Goal: Information Seeking & Learning: Learn about a topic

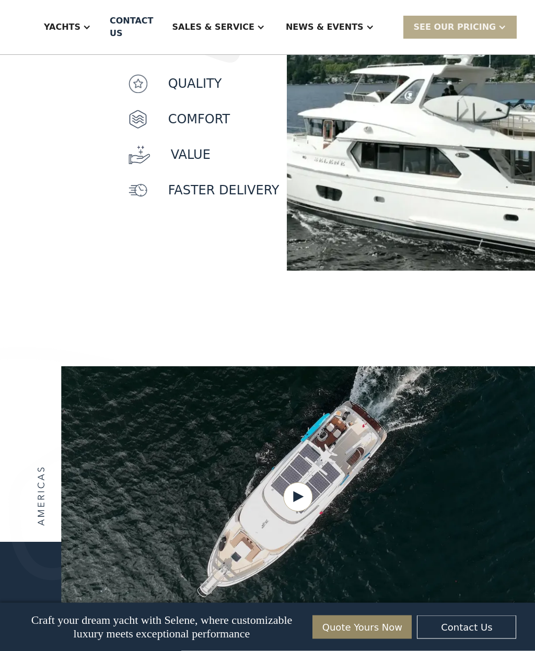
scroll to position [1175, 0]
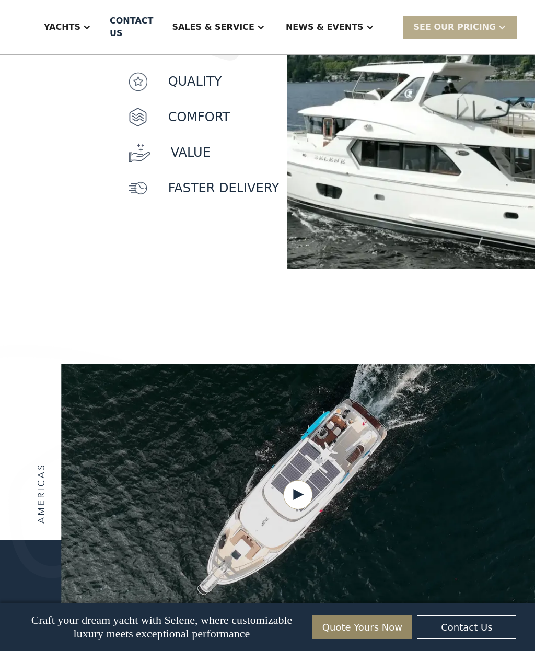
click at [6, 403] on div at bounding box center [267, 494] width 535 height 261
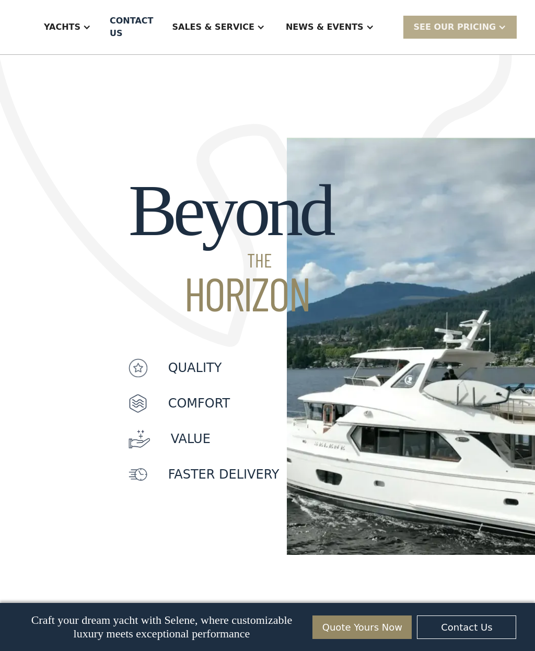
scroll to position [887, 0]
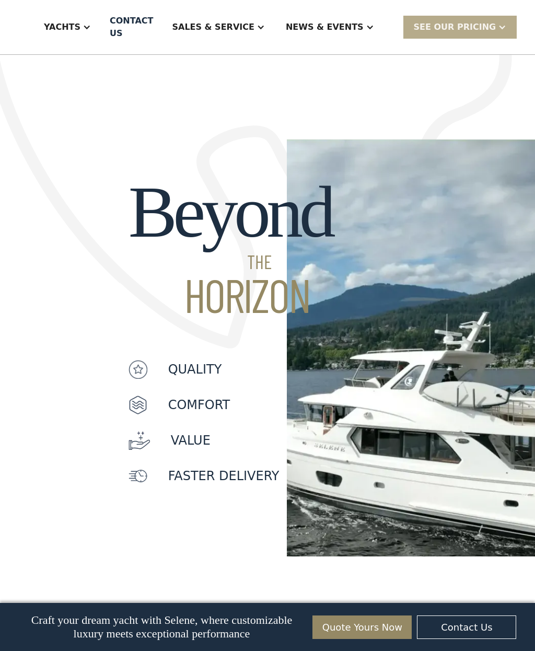
click at [197, 360] on p "quality" at bounding box center [195, 369] width 54 height 19
click at [206, 360] on p "quality" at bounding box center [195, 369] width 54 height 19
click at [217, 396] on p "Comfort" at bounding box center [199, 405] width 62 height 19
click at [199, 431] on p "value" at bounding box center [191, 440] width 40 height 19
click at [208, 454] on div "Beyond THE HORIZON quality Comfort value faster delivery" at bounding box center [143, 343] width 287 height 426
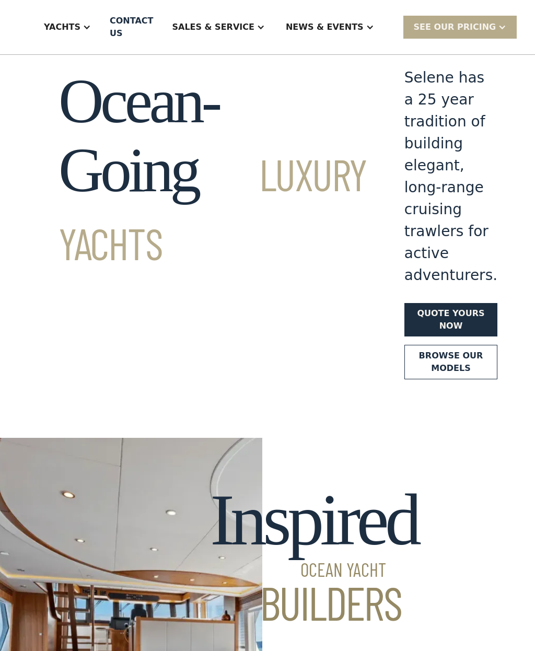
scroll to position [0, 0]
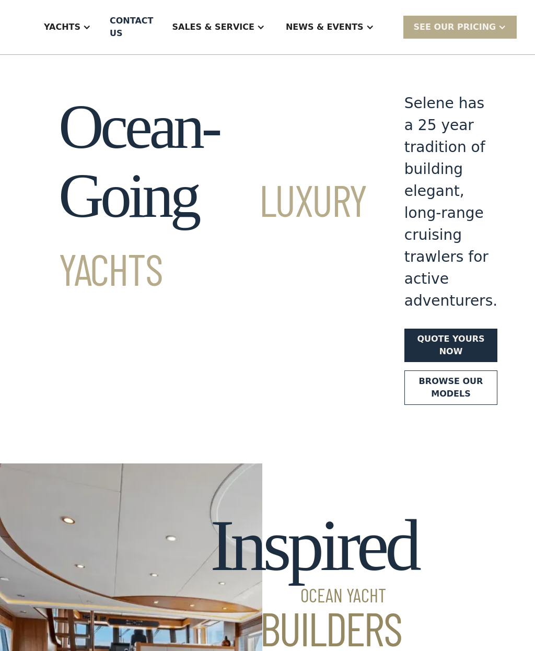
click at [80, 24] on div "Yachts" at bounding box center [62, 27] width 37 height 13
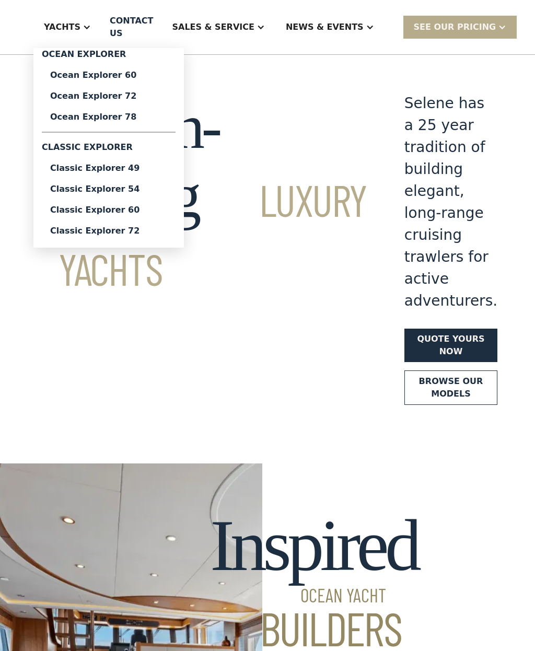
click at [137, 77] on div "Ocean Explorer 60" at bounding box center [108, 75] width 117 height 8
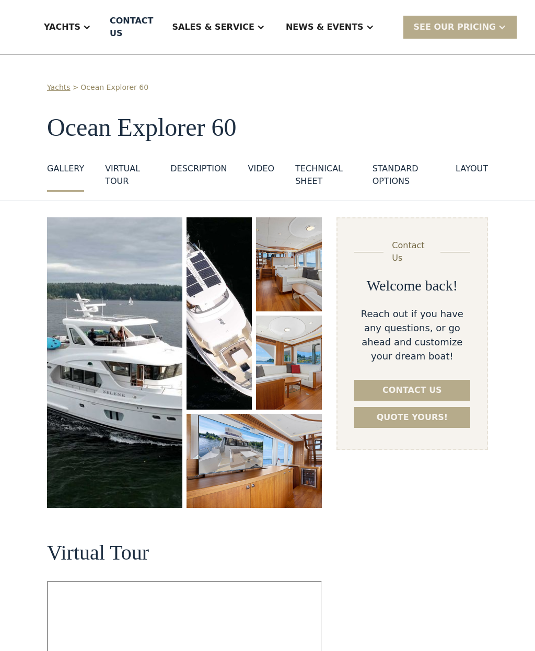
click at [80, 27] on div "Yachts" at bounding box center [62, 27] width 37 height 13
select select "**********"
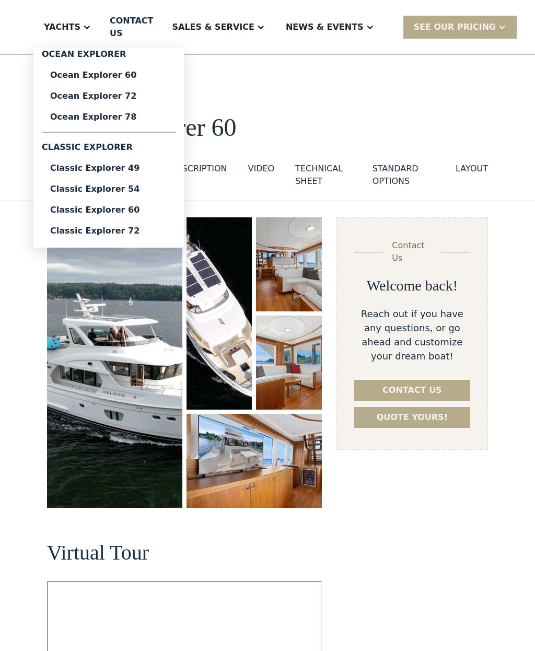
click at [80, 25] on div "Yachts" at bounding box center [62, 27] width 37 height 13
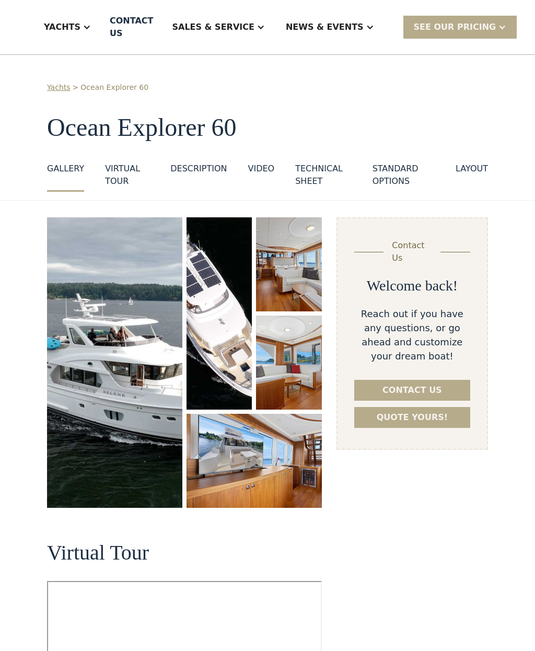
click at [91, 27] on div at bounding box center [87, 27] width 8 height 8
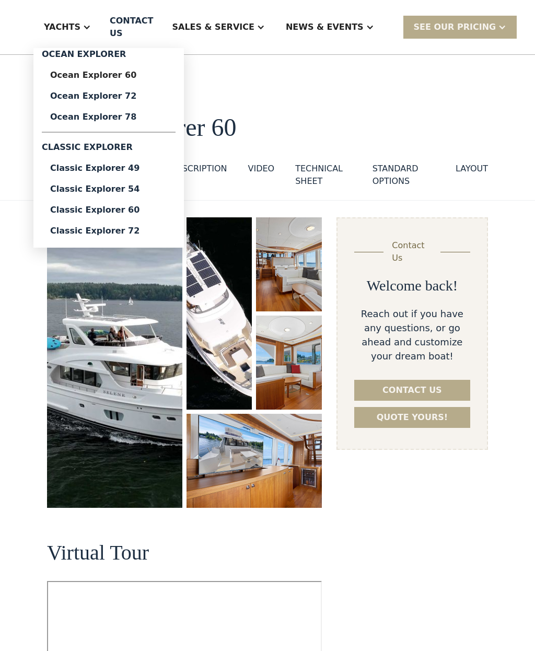
click at [135, 98] on div "Ocean Explorer 72" at bounding box center [108, 96] width 117 height 8
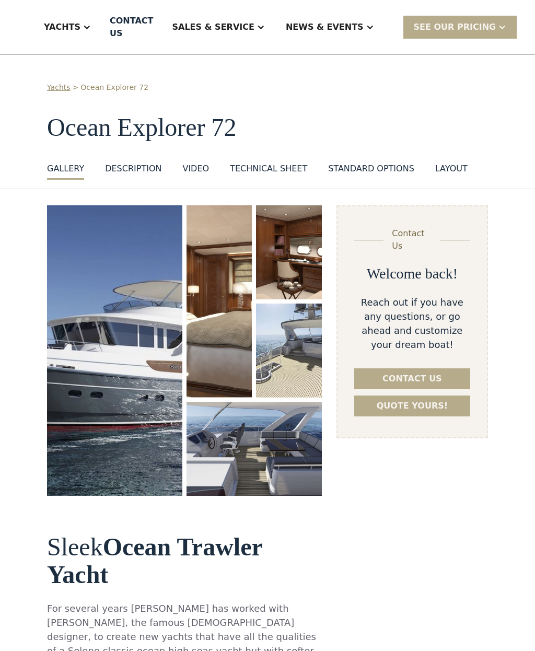
select select "**********"
click at [92, 385] on img "open lightbox" at bounding box center [114, 350] width 135 height 291
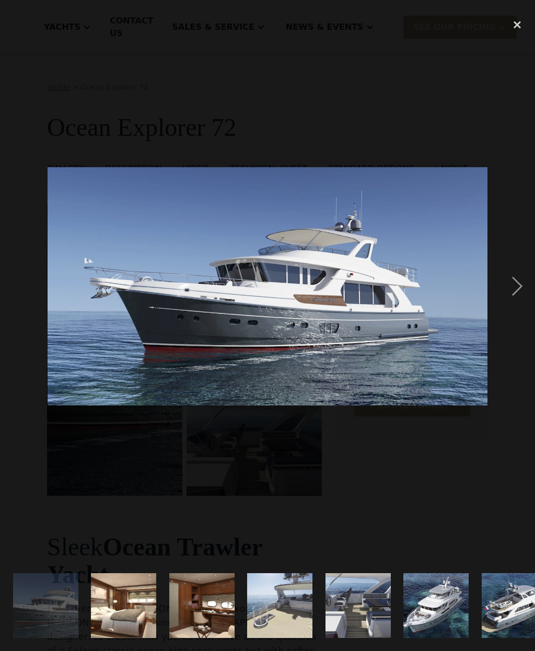
click at [518, 290] on div "next image" at bounding box center [518, 286] width 36 height 547
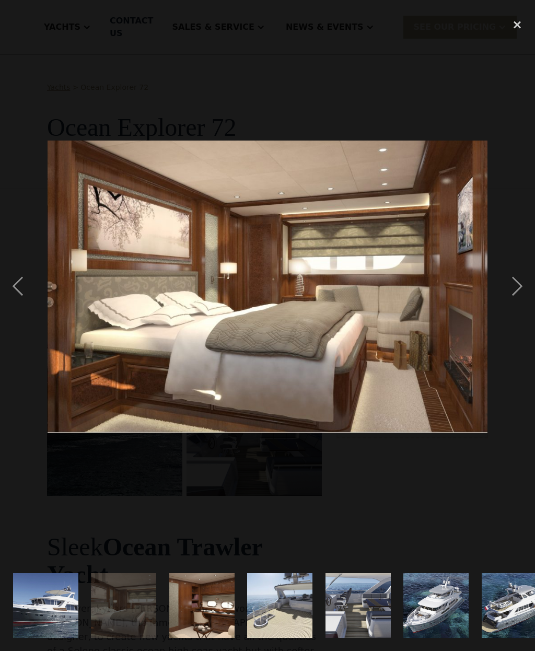
click at [524, 291] on div "next image" at bounding box center [518, 286] width 36 height 547
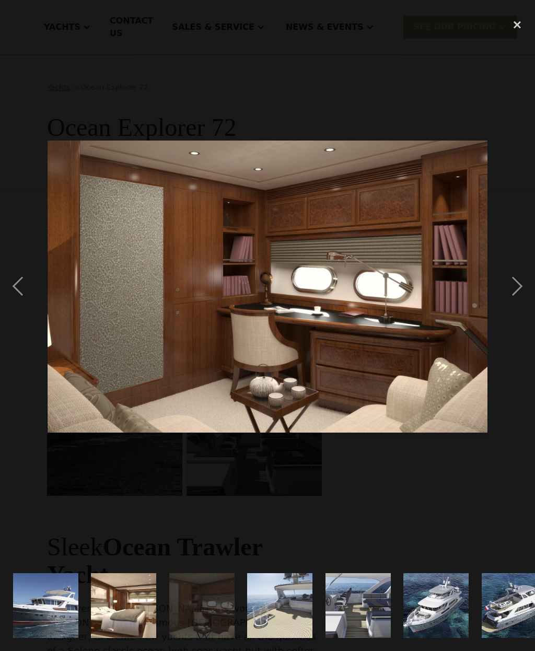
click at [23, 285] on div "previous image" at bounding box center [18, 286] width 36 height 547
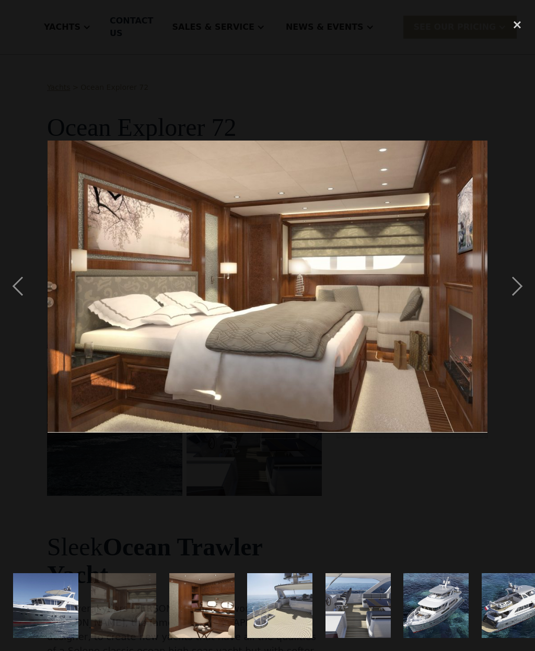
click at [526, 296] on div "next image" at bounding box center [518, 286] width 36 height 547
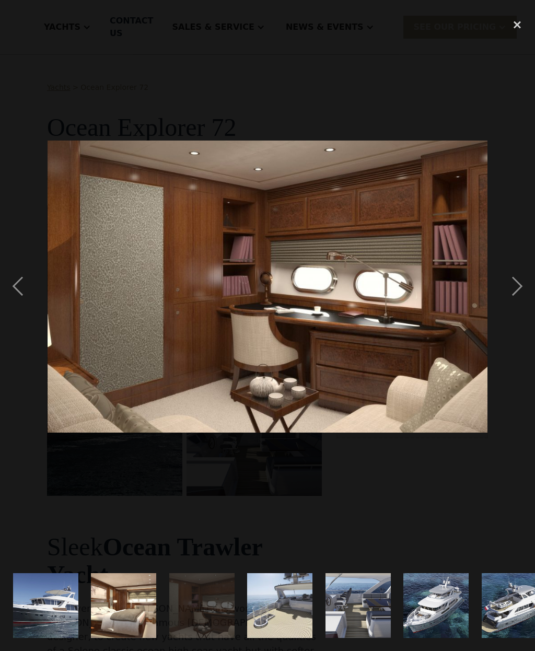
click at [520, 291] on div "next image" at bounding box center [518, 286] width 36 height 547
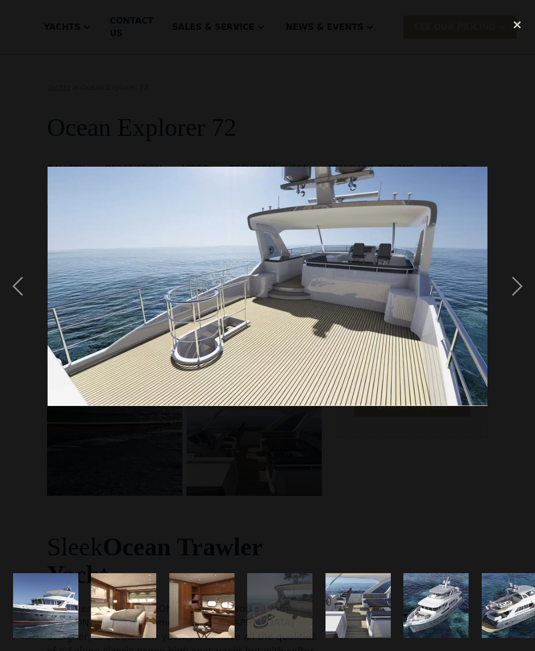
click at [524, 293] on div "next image" at bounding box center [518, 286] width 36 height 547
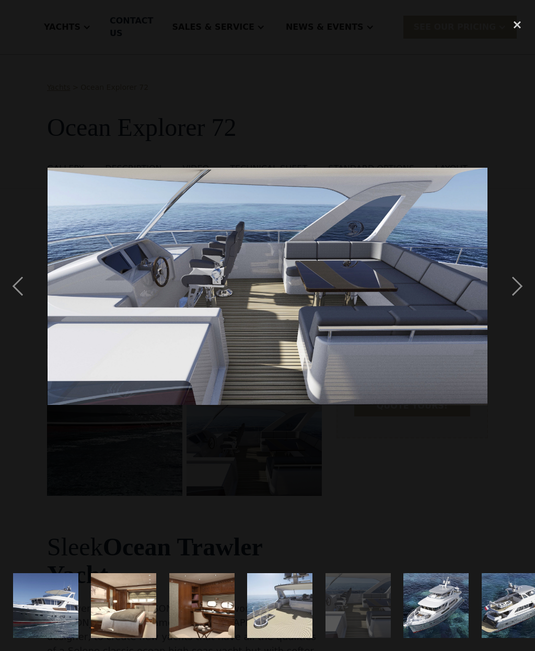
click at [525, 288] on div "next image" at bounding box center [518, 286] width 36 height 547
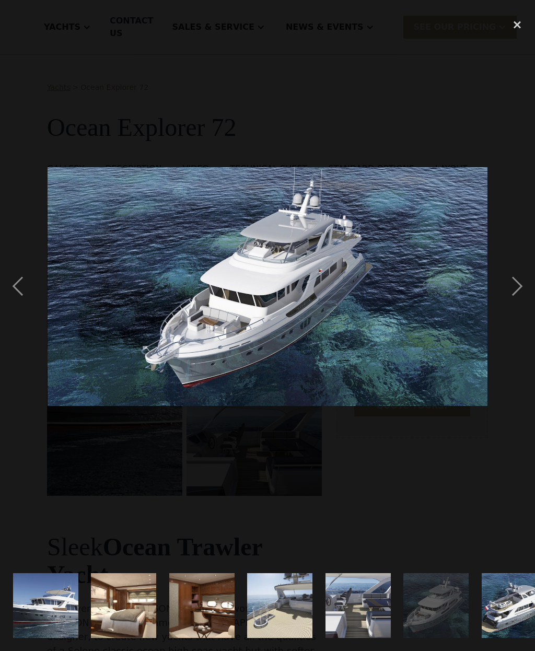
click at [524, 289] on div "next image" at bounding box center [518, 286] width 36 height 547
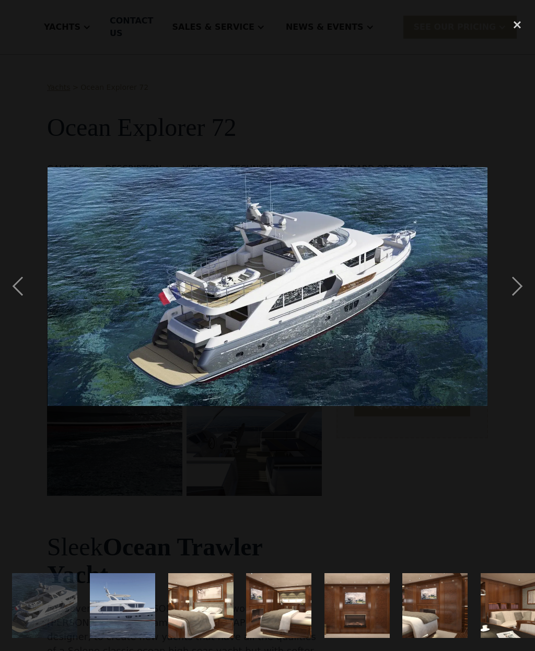
scroll to position [0, 475]
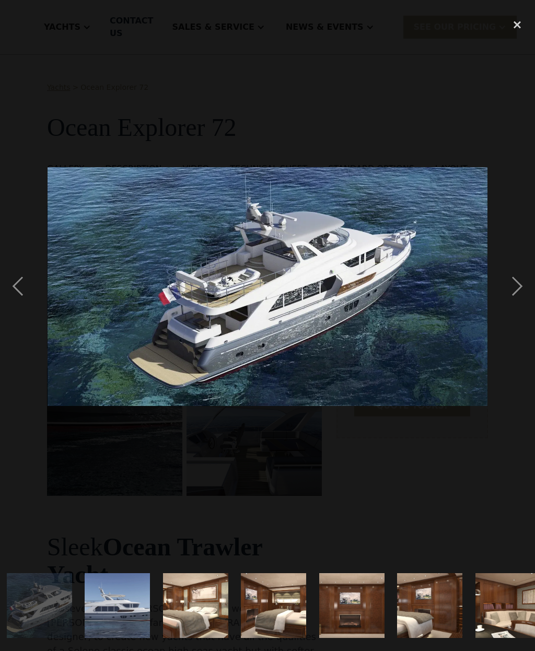
click at [522, 290] on div "next image" at bounding box center [518, 286] width 36 height 547
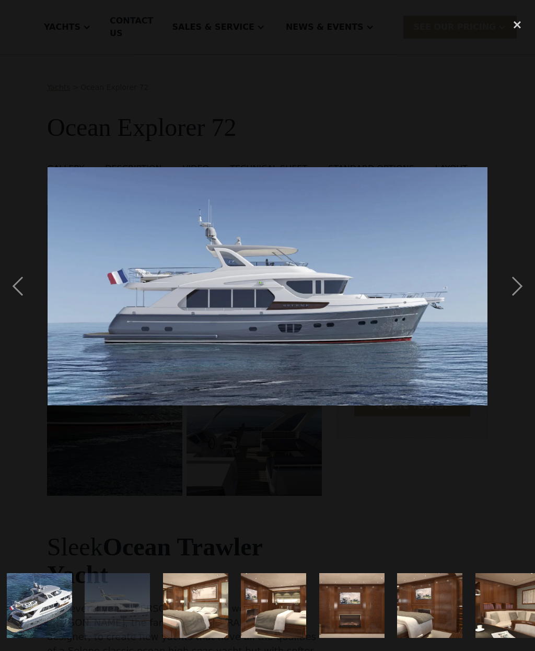
click at [516, 295] on div "next image" at bounding box center [518, 286] width 36 height 547
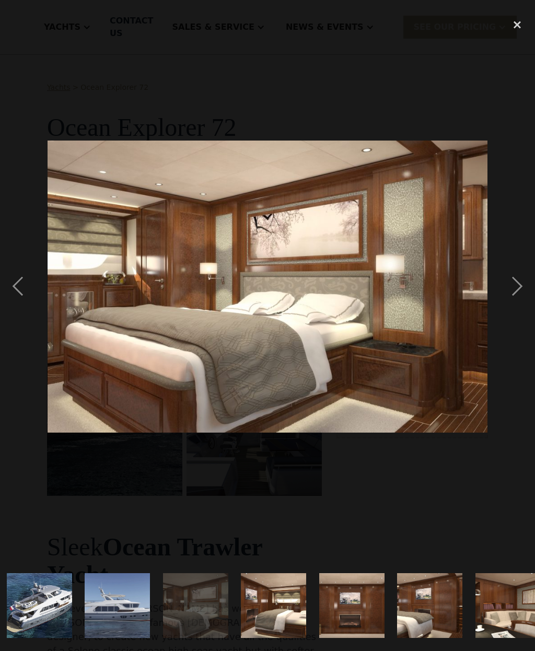
click at [519, 298] on div "next image" at bounding box center [518, 286] width 36 height 547
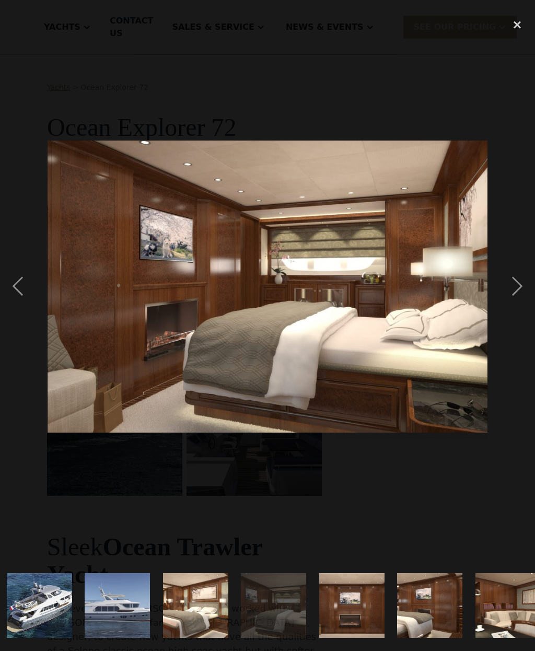
click at [518, 297] on div "next image" at bounding box center [518, 286] width 36 height 547
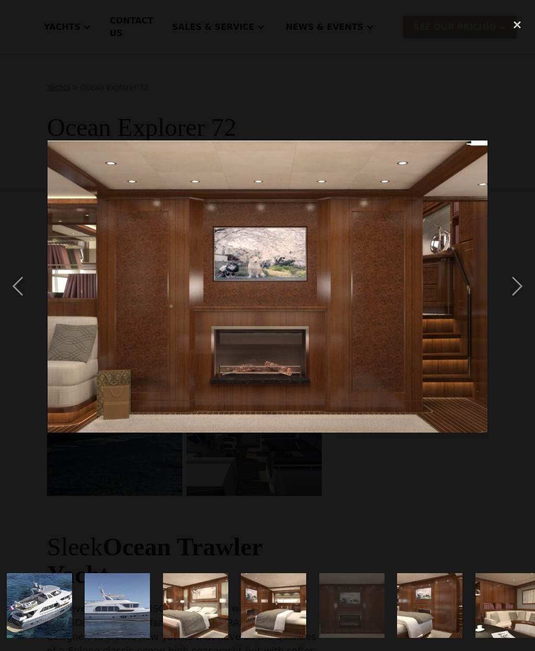
click at [518, 291] on div "next image" at bounding box center [518, 286] width 36 height 547
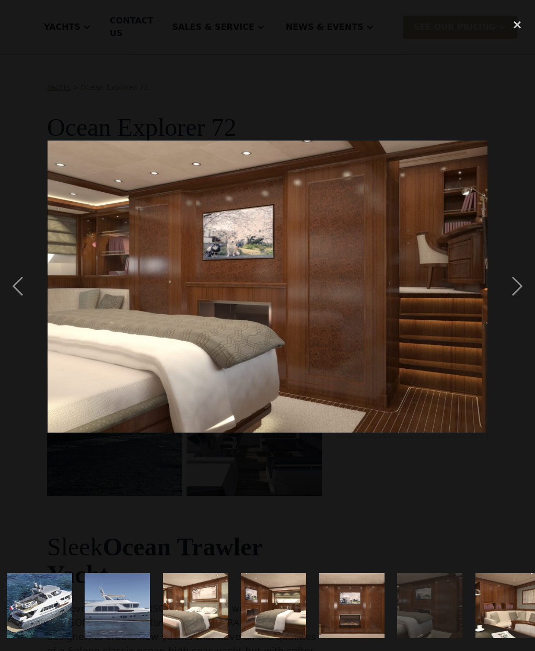
click at [525, 291] on div "next image" at bounding box center [518, 286] width 36 height 547
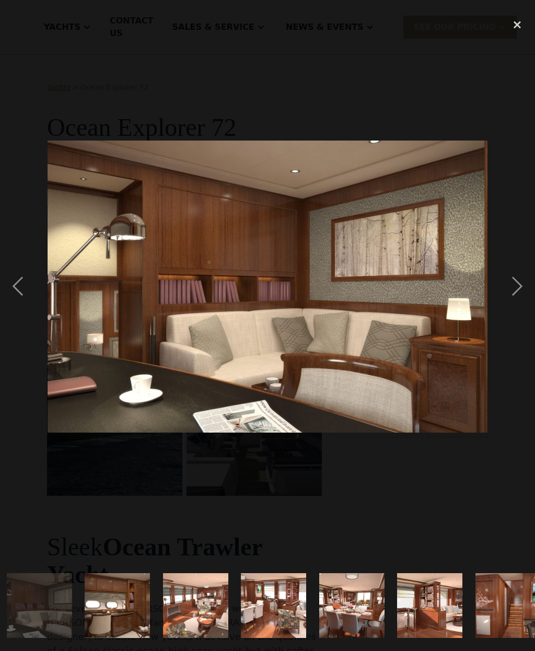
scroll to position [0, 944]
click at [519, 295] on div "next image" at bounding box center [518, 286] width 36 height 547
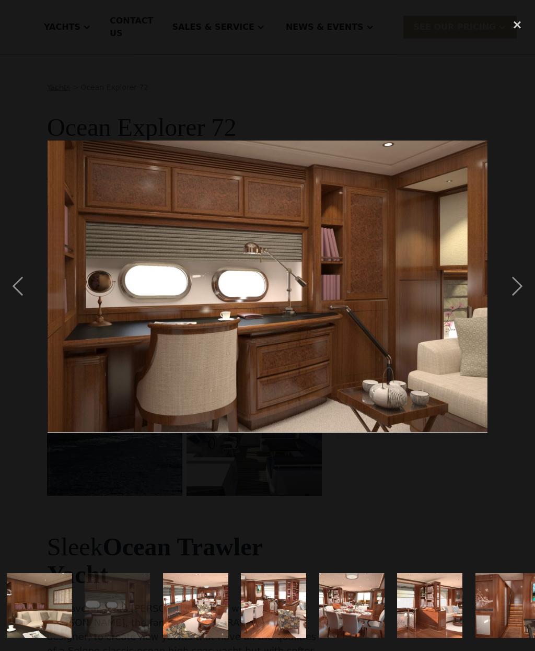
click at [519, 294] on div "next image" at bounding box center [518, 286] width 36 height 547
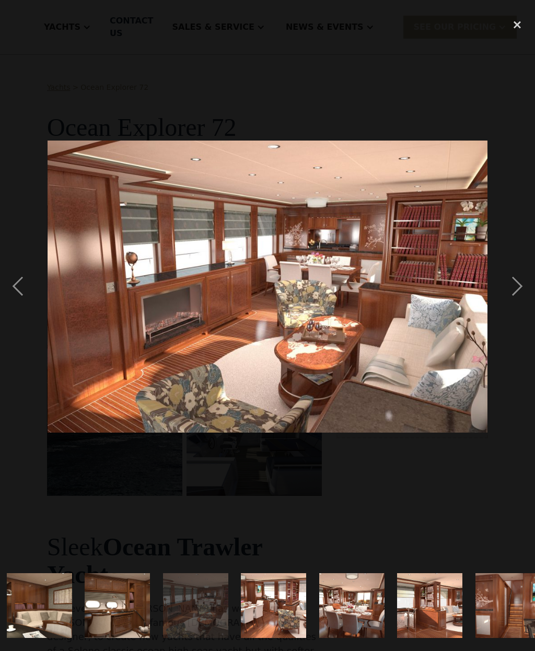
click at [519, 293] on div "next image" at bounding box center [518, 286] width 36 height 547
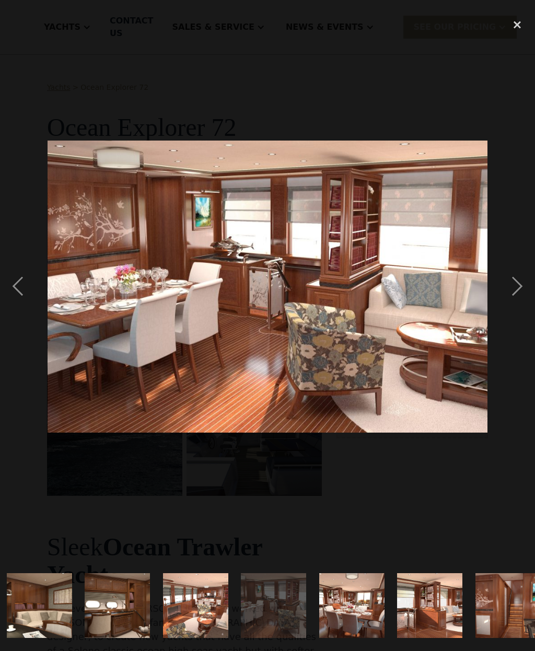
click at [521, 292] on div "next image" at bounding box center [518, 286] width 36 height 547
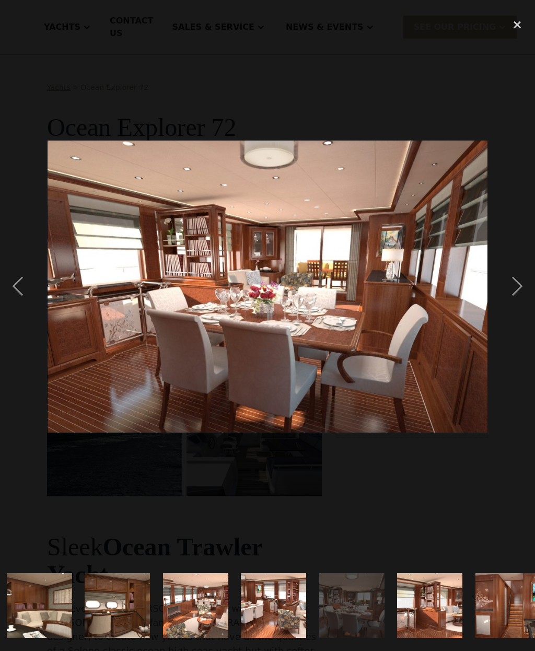
click at [520, 291] on div "next image" at bounding box center [518, 286] width 36 height 547
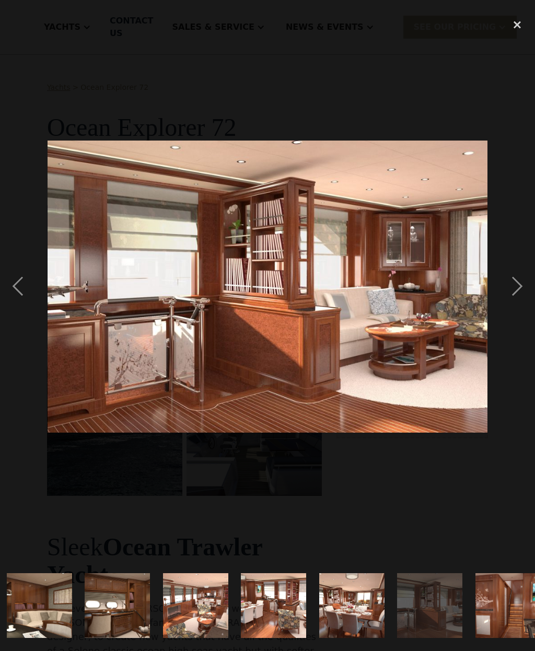
click at [519, 291] on div "next image" at bounding box center [518, 286] width 36 height 547
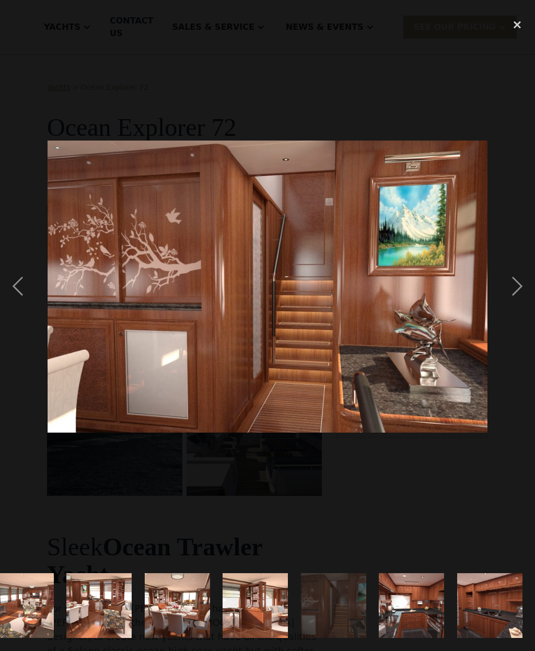
scroll to position [0, 1118]
click at [518, 292] on div "next image" at bounding box center [518, 286] width 36 height 547
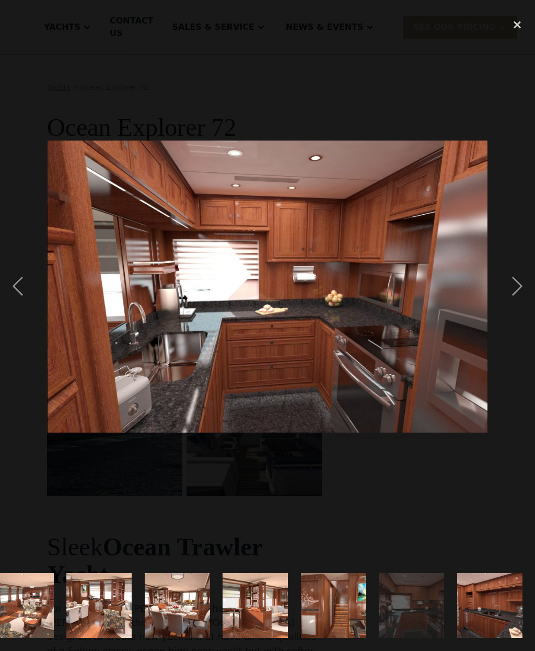
click at [523, 290] on div "next image" at bounding box center [518, 286] width 36 height 547
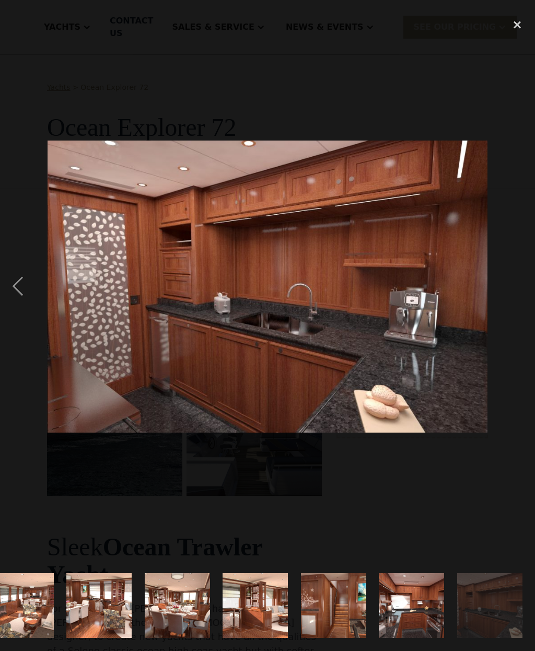
click at [518, 291] on div "next image" at bounding box center [518, 286] width 36 height 547
click at [525, 300] on div "next image" at bounding box center [518, 286] width 36 height 547
click at [520, 22] on div "close lightbox" at bounding box center [518, 24] width 36 height 23
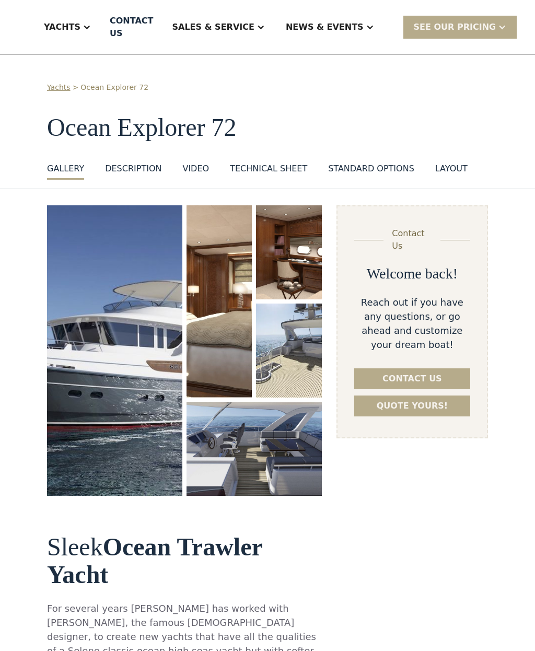
scroll to position [0, 0]
click at [91, 29] on div at bounding box center [87, 27] width 8 height 8
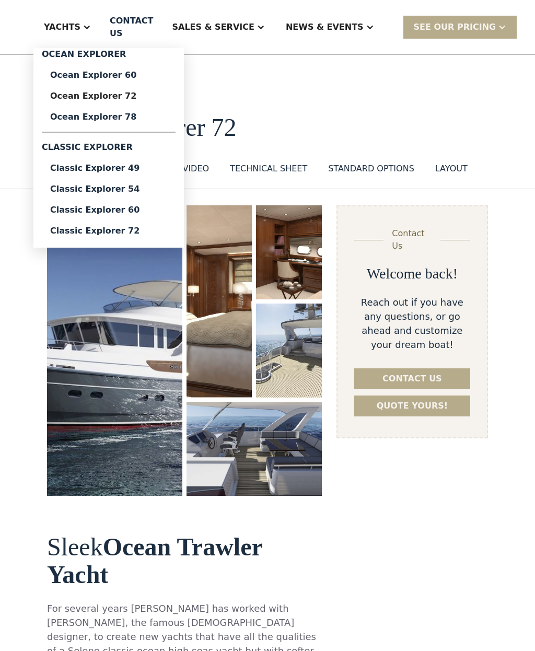
click at [129, 120] on div "Ocean Explorer 78" at bounding box center [108, 117] width 117 height 8
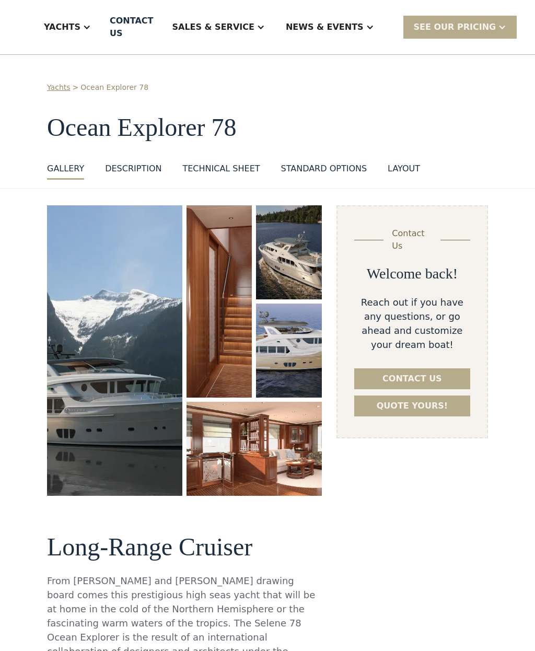
click at [130, 359] on img "open lightbox" at bounding box center [114, 350] width 135 height 291
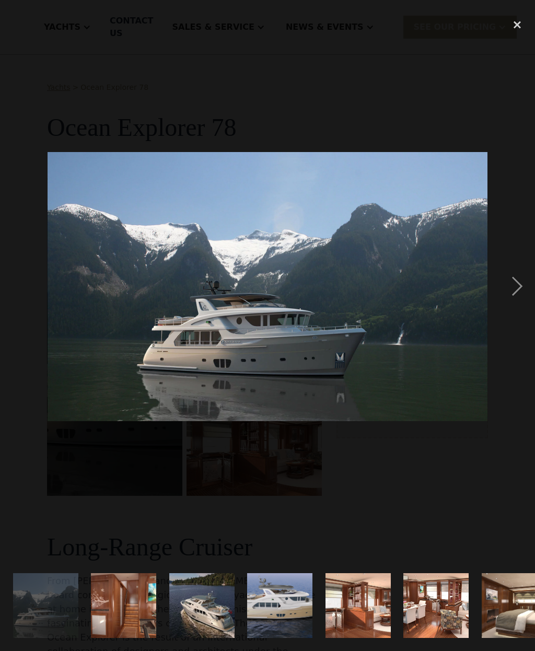
select select "**********"
click at [520, 306] on div "next image" at bounding box center [518, 286] width 36 height 547
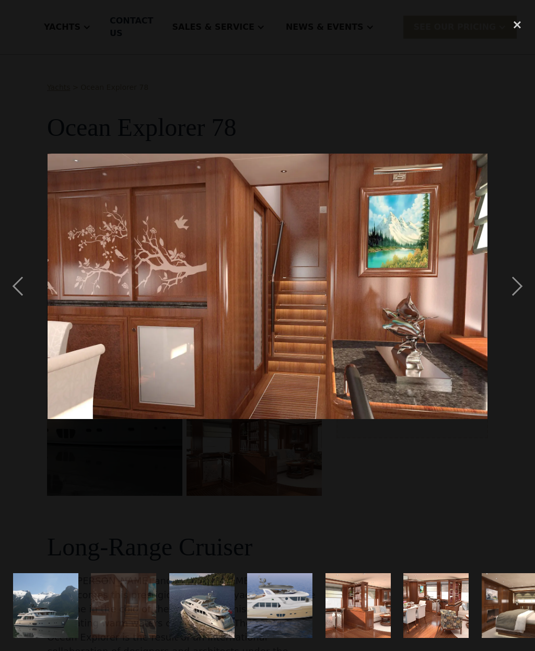
click at [518, 286] on div "next image" at bounding box center [518, 286] width 36 height 547
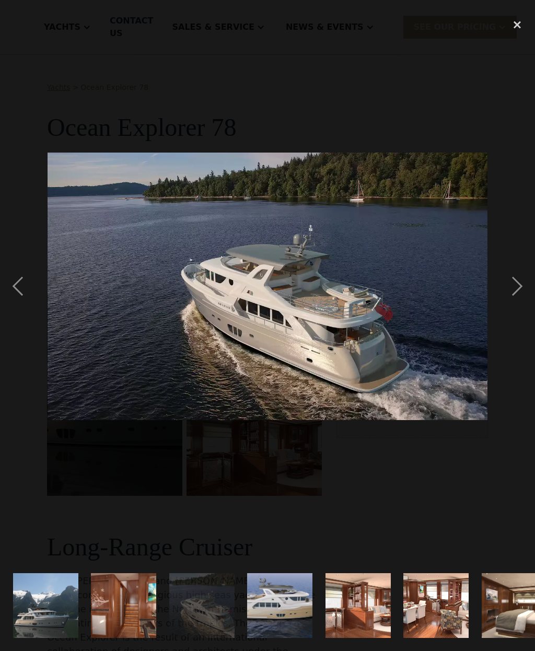
click at [523, 287] on div "next image" at bounding box center [518, 286] width 36 height 547
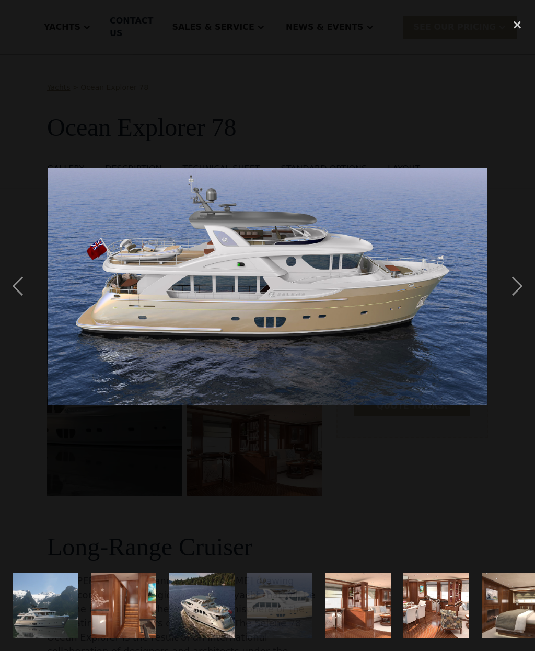
click at [520, 293] on div "next image" at bounding box center [518, 286] width 36 height 547
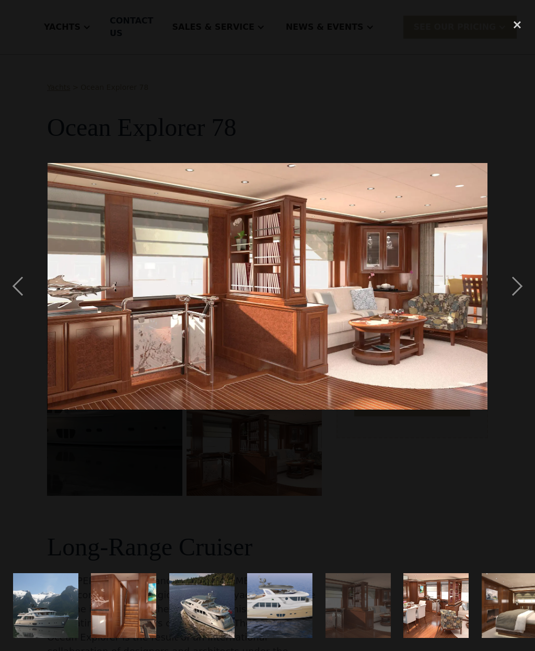
click at [511, 293] on div "next image" at bounding box center [518, 286] width 36 height 547
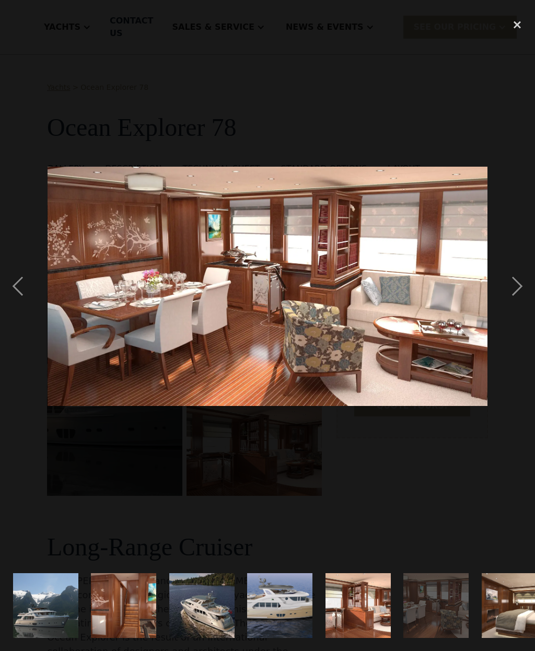
click at [514, 292] on div "next image" at bounding box center [518, 286] width 36 height 547
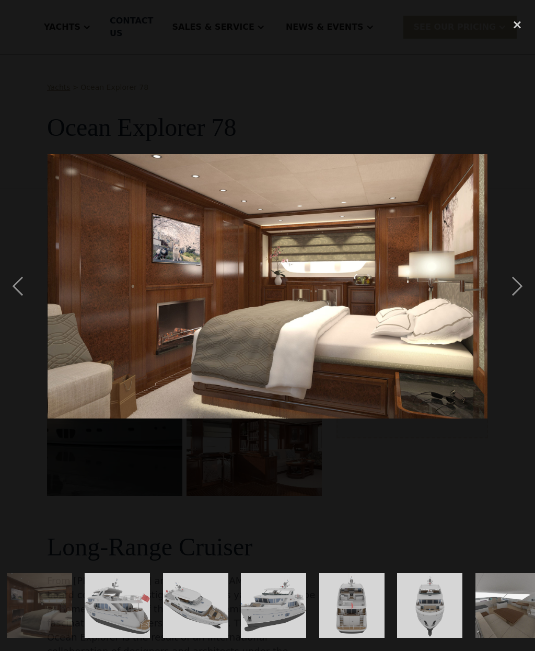
scroll to position [0, 475]
click at [517, 293] on div "next image" at bounding box center [518, 286] width 36 height 547
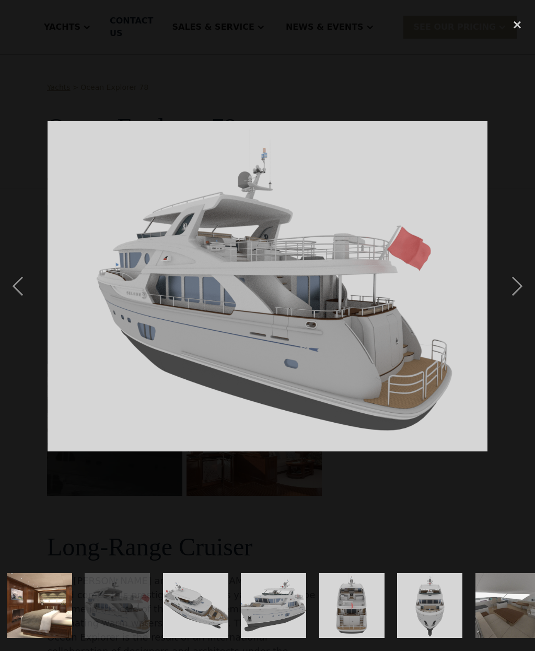
click at [519, 295] on div "next image" at bounding box center [518, 286] width 36 height 547
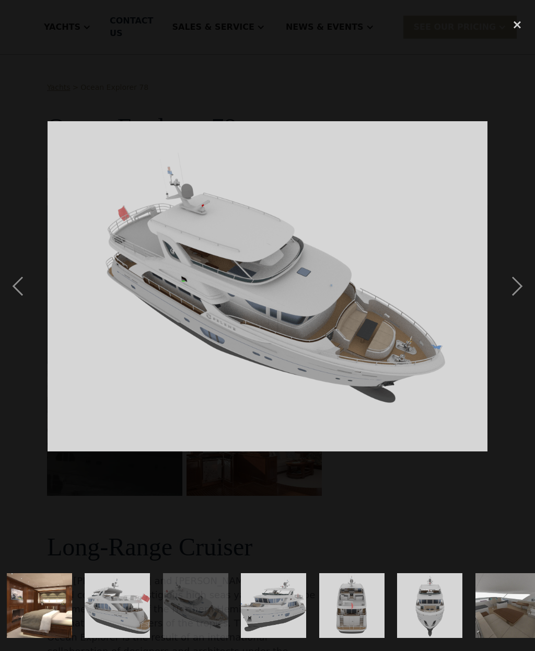
click at [517, 295] on div "next image" at bounding box center [518, 286] width 36 height 547
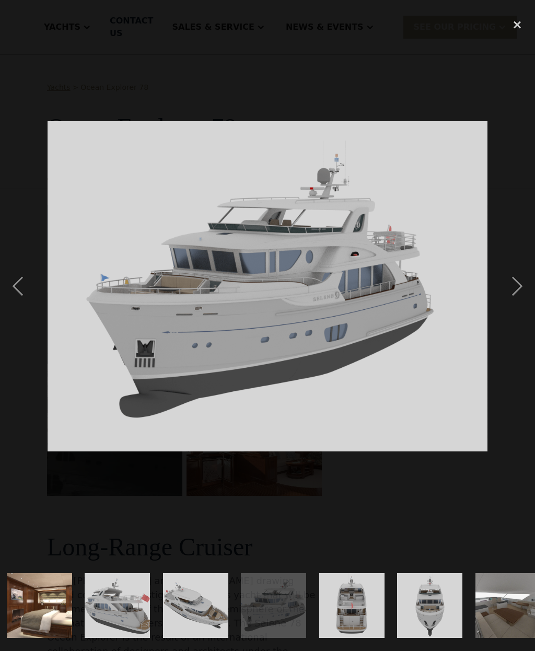
scroll to position [0, 0]
click at [520, 296] on div "next image" at bounding box center [518, 286] width 36 height 547
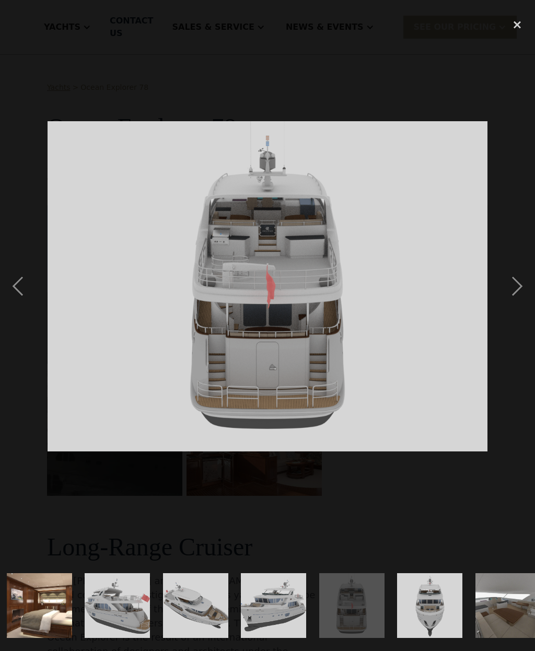
click at [519, 296] on div "next image" at bounding box center [518, 286] width 36 height 547
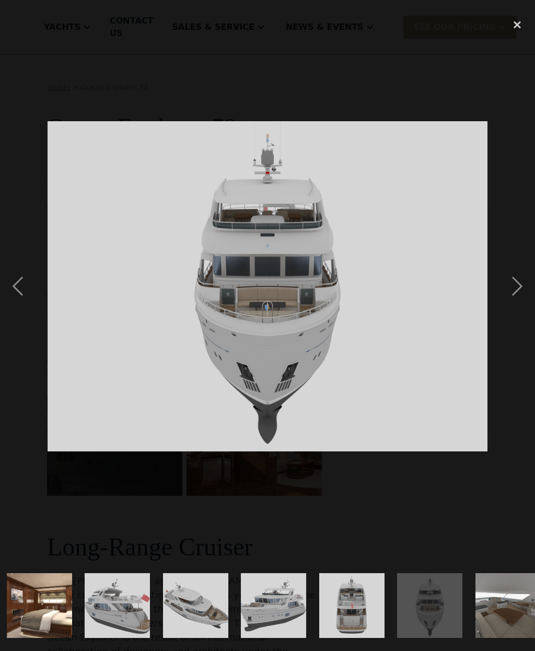
click at [520, 296] on div "next image" at bounding box center [518, 286] width 36 height 547
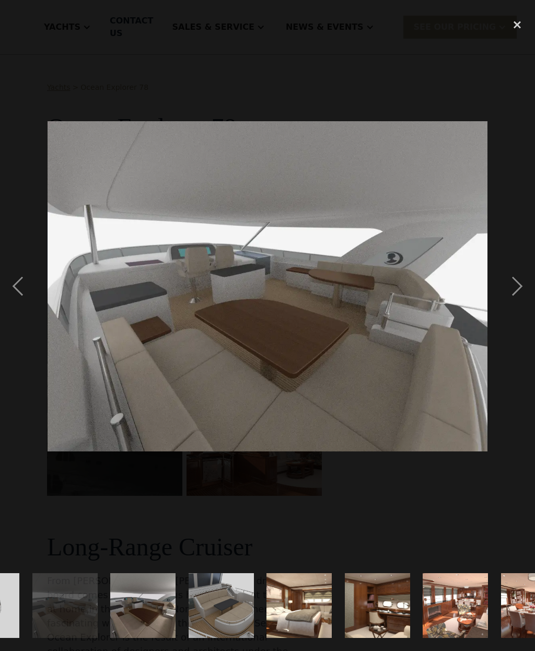
scroll to position [0, 944]
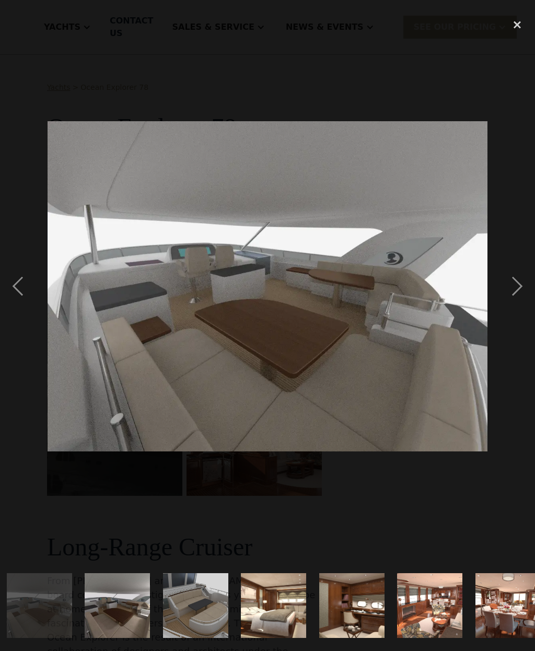
click at [519, 297] on div "next image" at bounding box center [518, 286] width 36 height 547
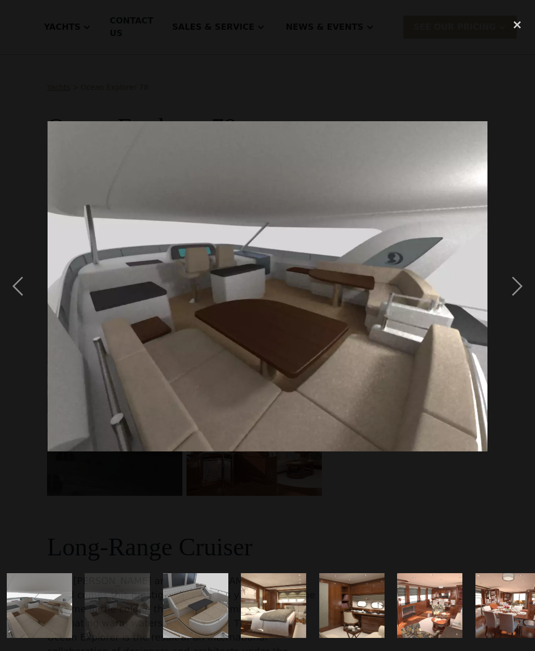
click at [520, 292] on div "next image" at bounding box center [518, 286] width 36 height 547
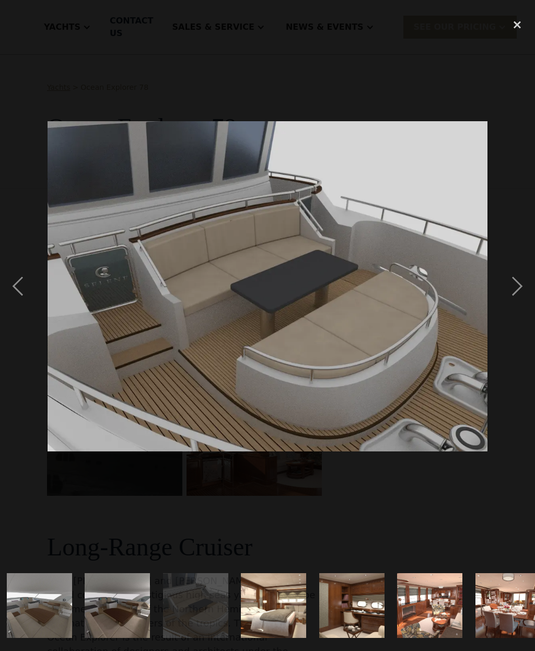
click at [519, 296] on div "next image" at bounding box center [518, 286] width 36 height 547
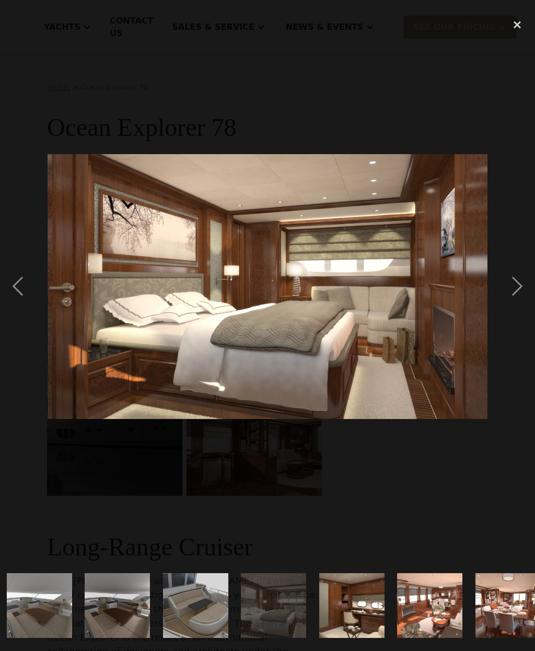
click at [518, 296] on div "next image" at bounding box center [518, 286] width 36 height 547
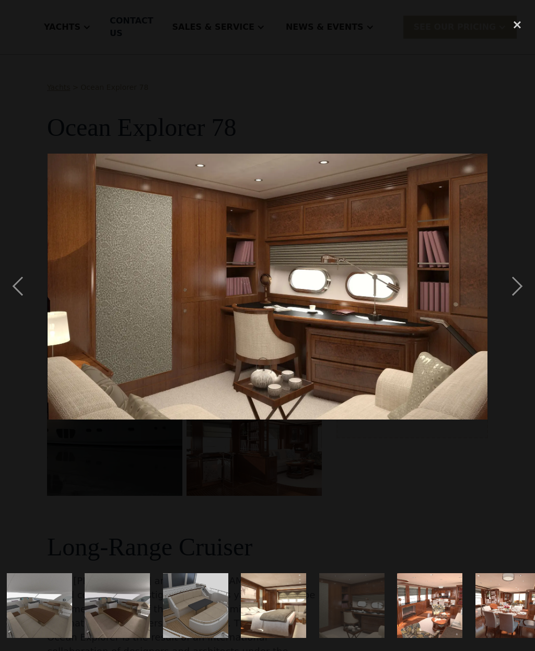
click at [518, 296] on div "next image" at bounding box center [518, 286] width 36 height 547
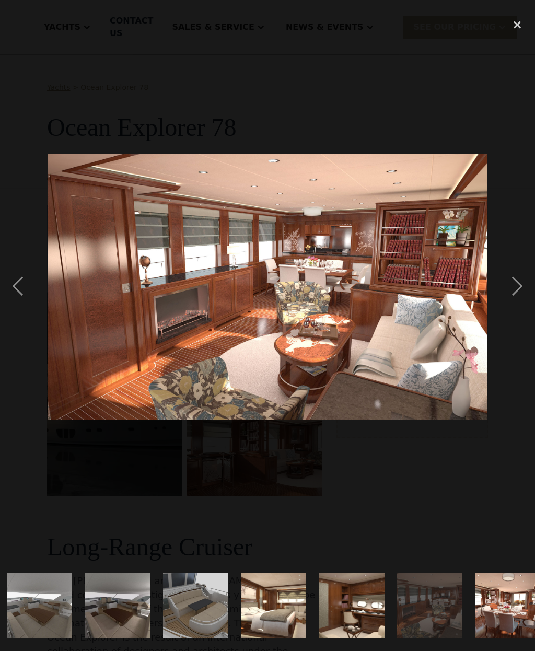
click at [517, 291] on div "next image" at bounding box center [518, 286] width 36 height 547
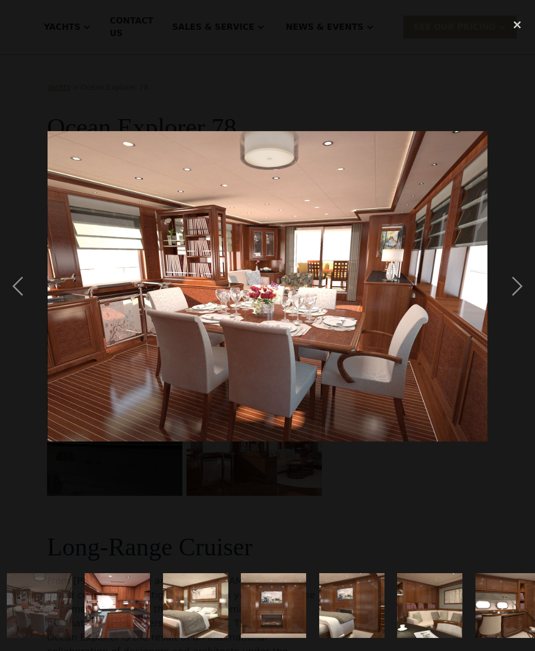
scroll to position [0, 1413]
click at [522, 296] on div "next image" at bounding box center [518, 286] width 36 height 547
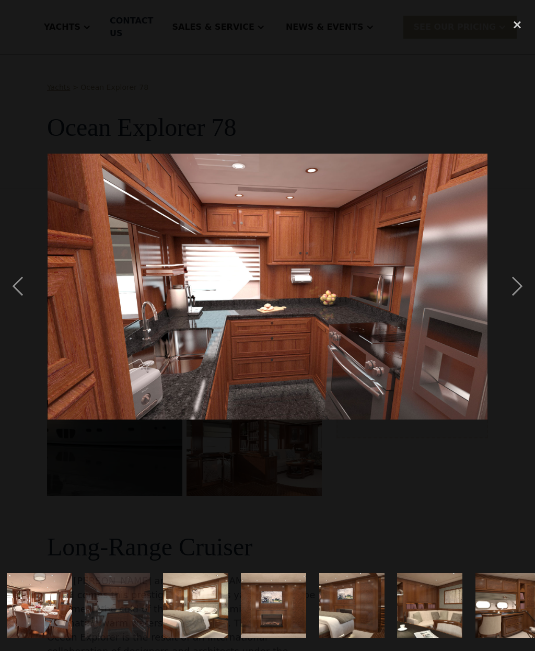
click at [522, 24] on div "close lightbox" at bounding box center [518, 24] width 36 height 23
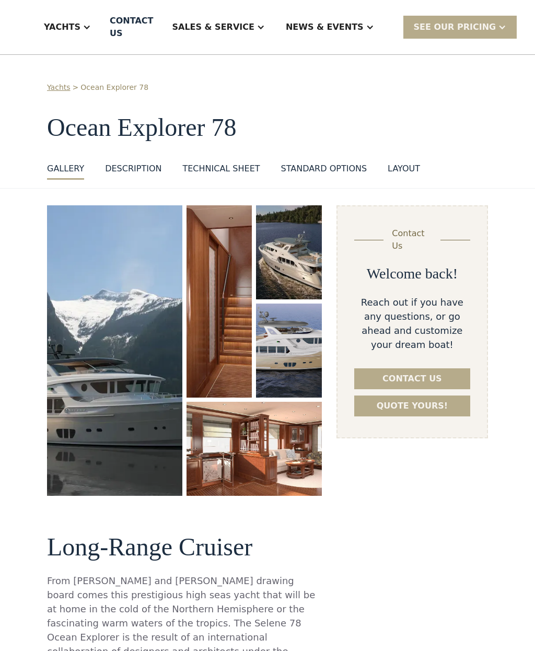
scroll to position [0, 0]
click at [488, 33] on div "SEE Our Pricing" at bounding box center [460, 27] width 114 height 22
click at [471, 45] on link "Get a PASSCODE" at bounding box center [473, 50] width 141 height 23
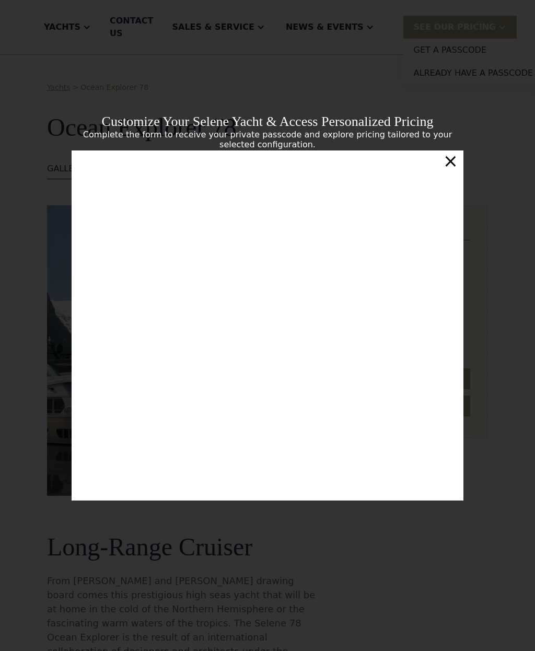
scroll to position [180, 0]
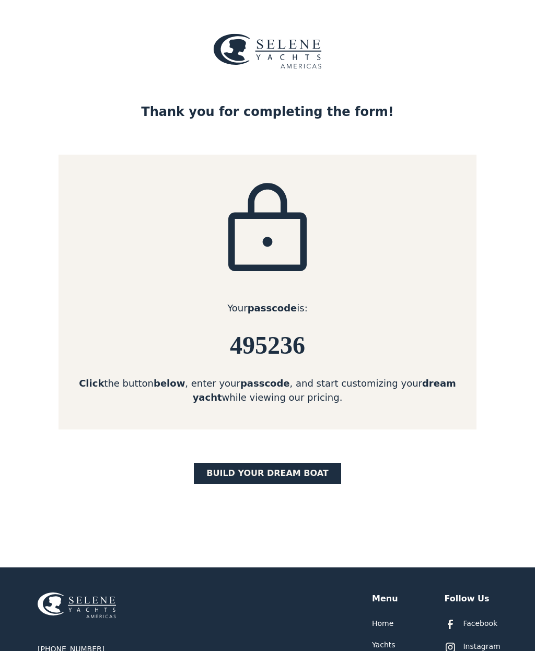
click at [290, 468] on link "BUILD yOUR dream boat" at bounding box center [267, 473] width 147 height 21
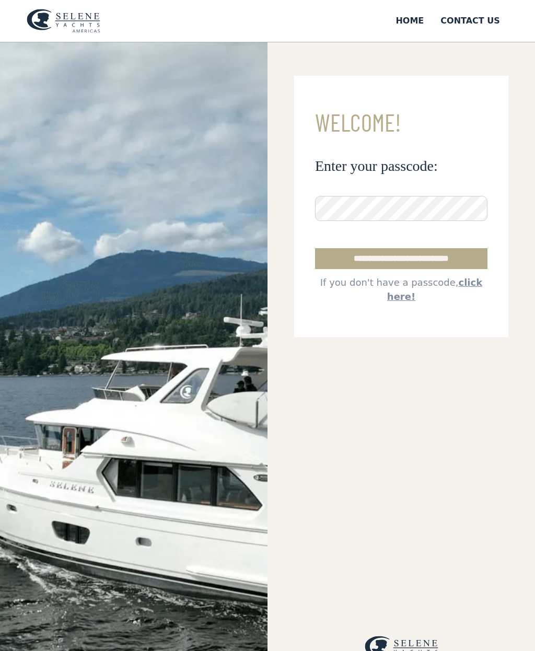
click at [441, 258] on input "**********" at bounding box center [401, 258] width 172 height 21
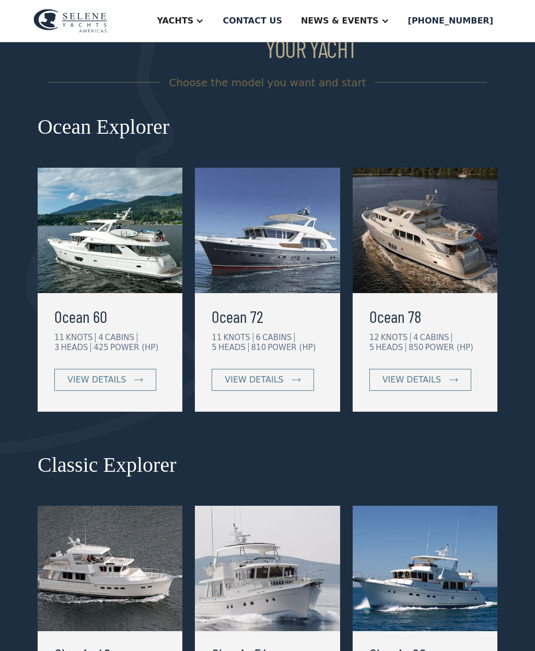
scroll to position [104, 0]
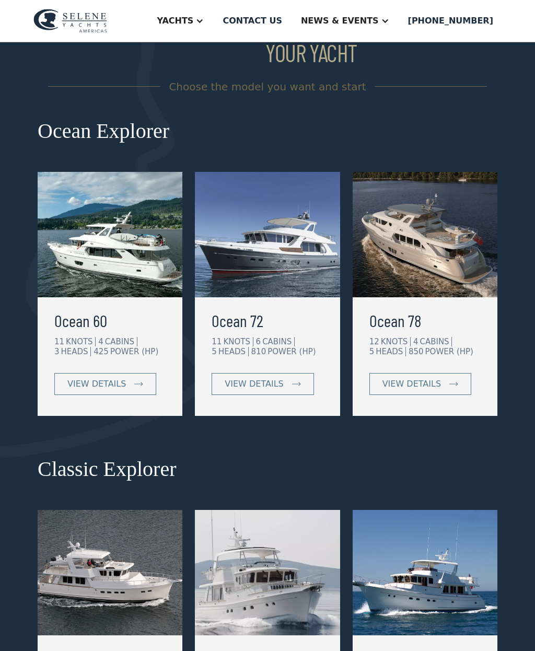
click at [273, 384] on div "view details" at bounding box center [254, 384] width 59 height 13
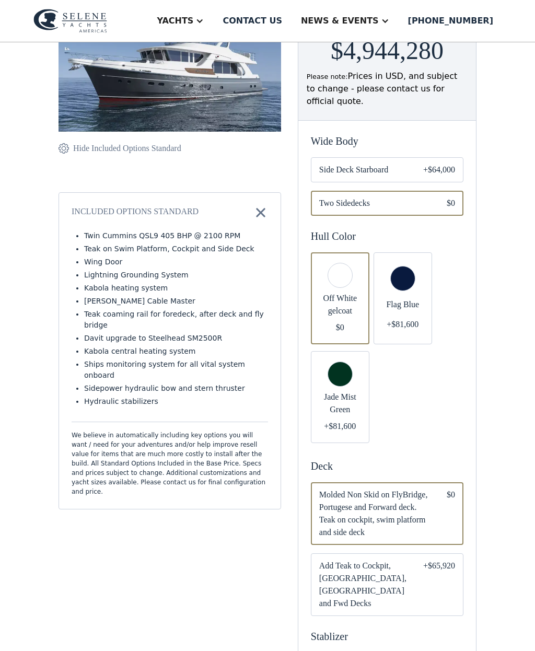
scroll to position [189, 0]
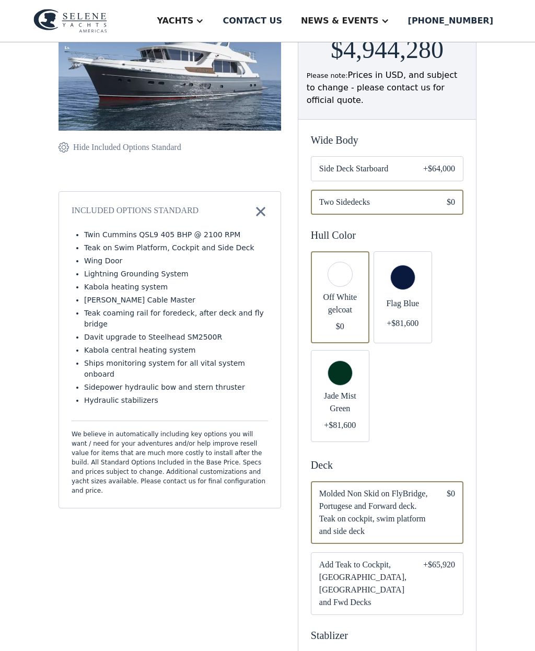
click at [380, 344] on div "Email Form" at bounding box center [403, 298] width 59 height 92
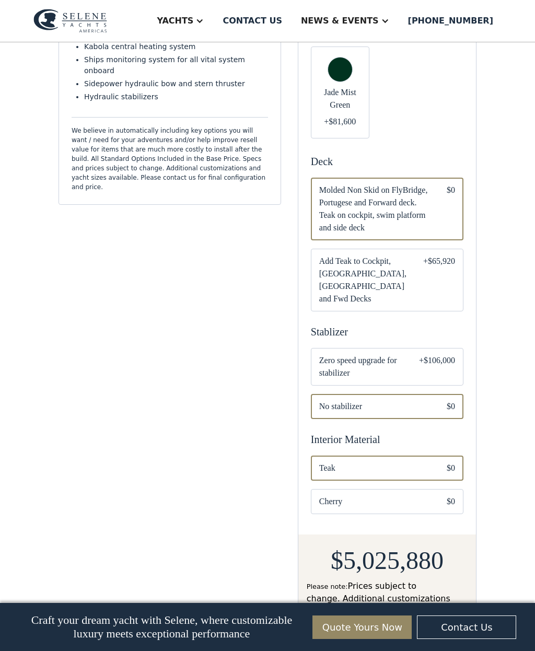
scroll to position [494, 0]
click at [429, 305] on div "+$65,920" at bounding box center [439, 279] width 32 height 50
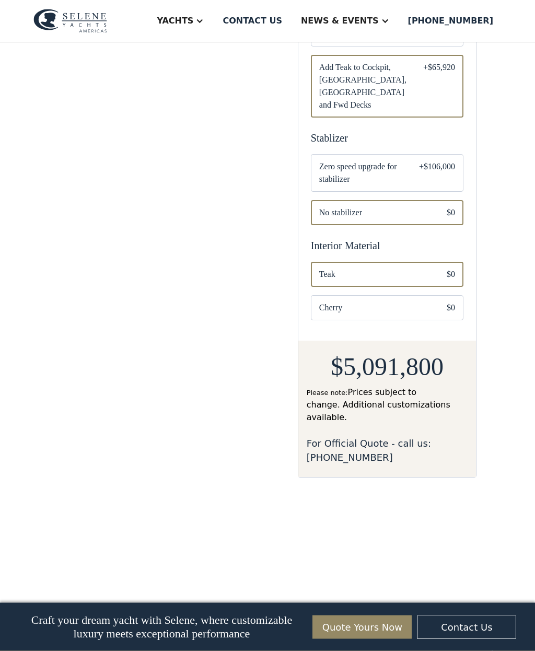
scroll to position [688, 0]
click at [443, 185] on div "+$106,000" at bounding box center [437, 172] width 36 height 25
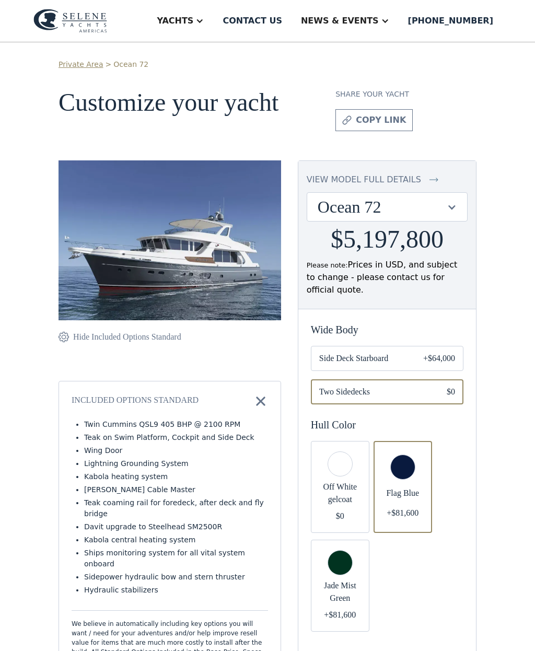
click at [221, 250] on img at bounding box center [170, 240] width 223 height 160
click at [239, 273] on img at bounding box center [170, 240] width 223 height 160
click at [237, 277] on img at bounding box center [170, 240] width 223 height 160
click at [204, 22] on div at bounding box center [199, 21] width 8 height 8
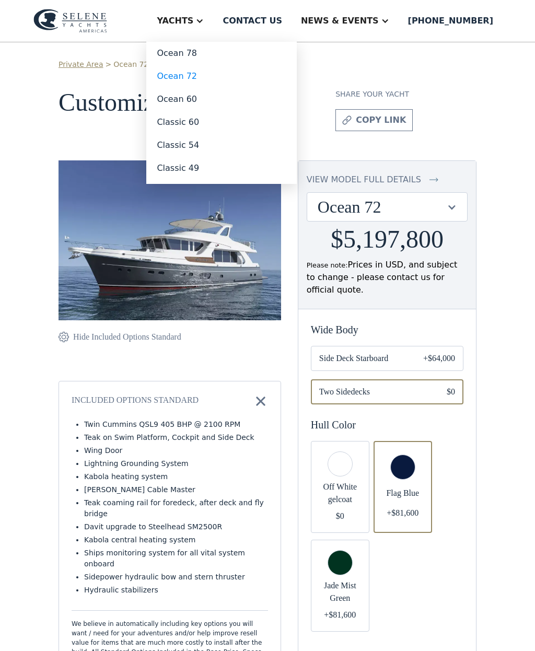
click at [222, 76] on link "Ocean 72" at bounding box center [221, 76] width 151 height 23
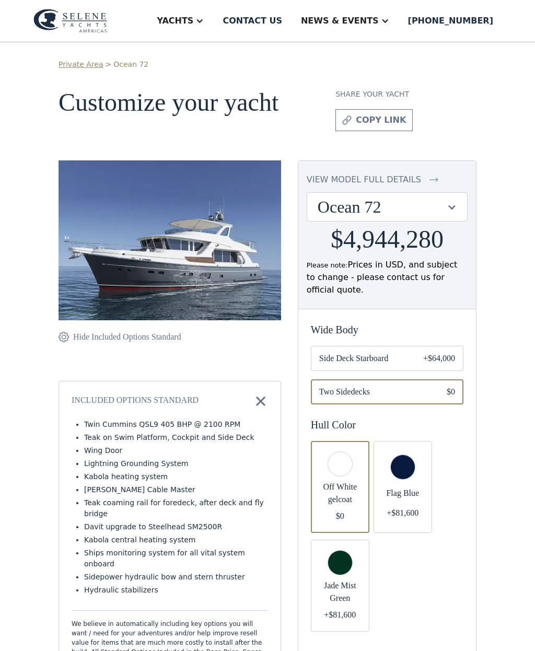
click at [379, 21] on div "News & EVENTS" at bounding box center [340, 21] width 78 height 13
click at [356, 52] on div "News" at bounding box center [366, 52] width 134 height 8
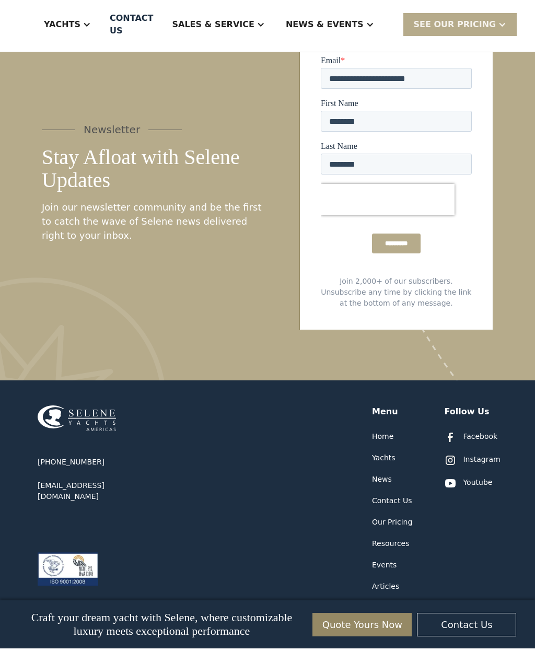
scroll to position [1803, 0]
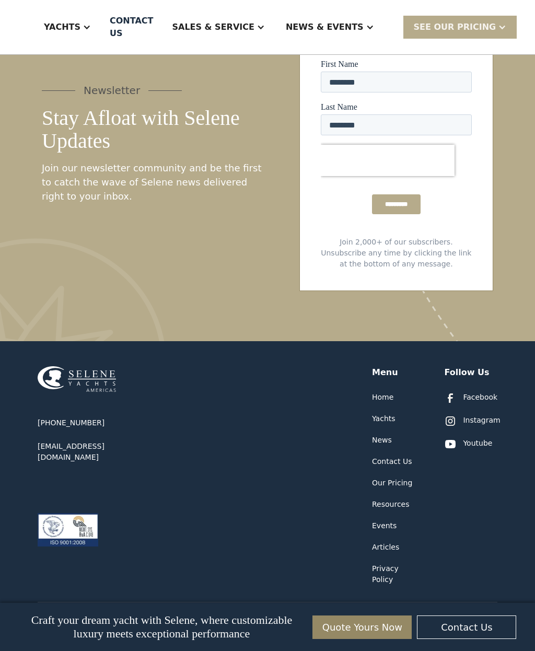
click at [386, 413] on div "Yachts" at bounding box center [384, 418] width 24 height 11
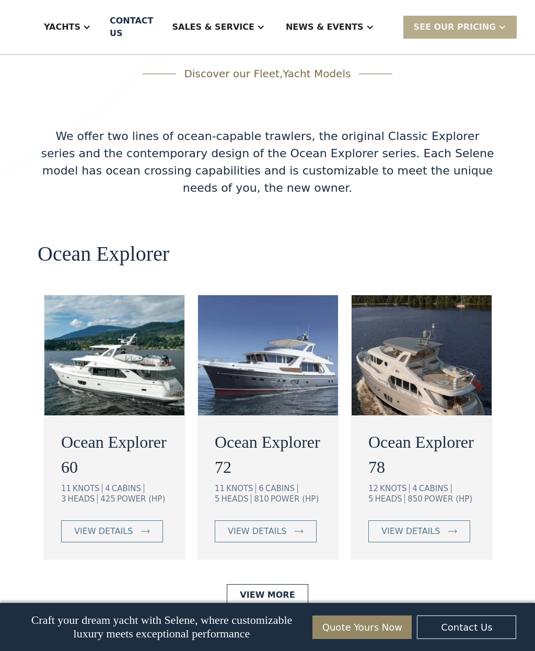
scroll to position [1846, 0]
click at [270, 525] on div "view details" at bounding box center [257, 531] width 59 height 13
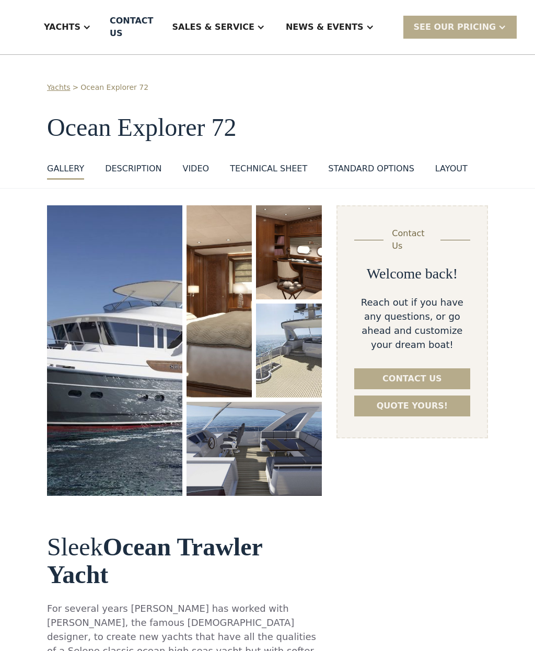
click at [132, 353] on img "open lightbox" at bounding box center [114, 350] width 135 height 291
select select "********"
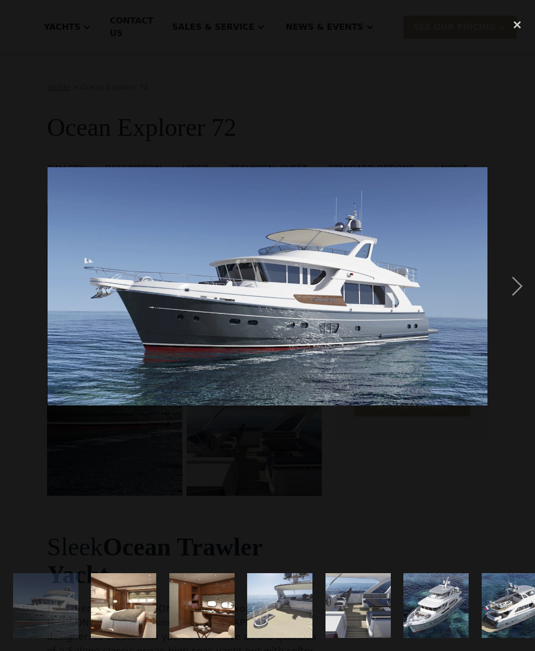
click at [128, 363] on img at bounding box center [268, 286] width 441 height 238
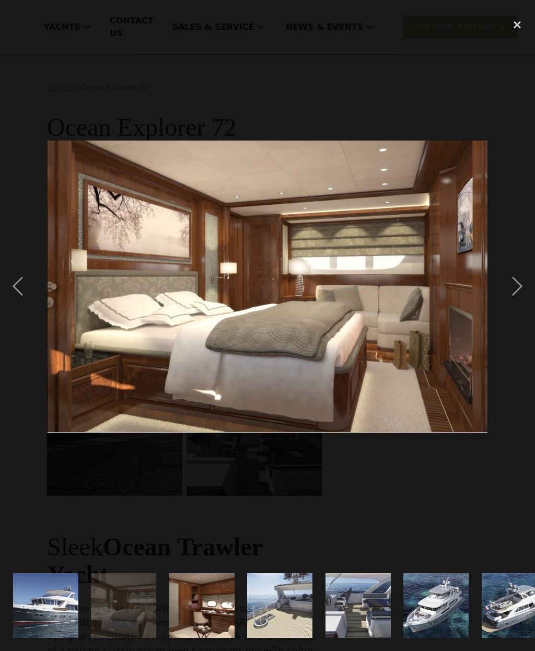
click at [517, 290] on div "next image" at bounding box center [518, 286] width 36 height 547
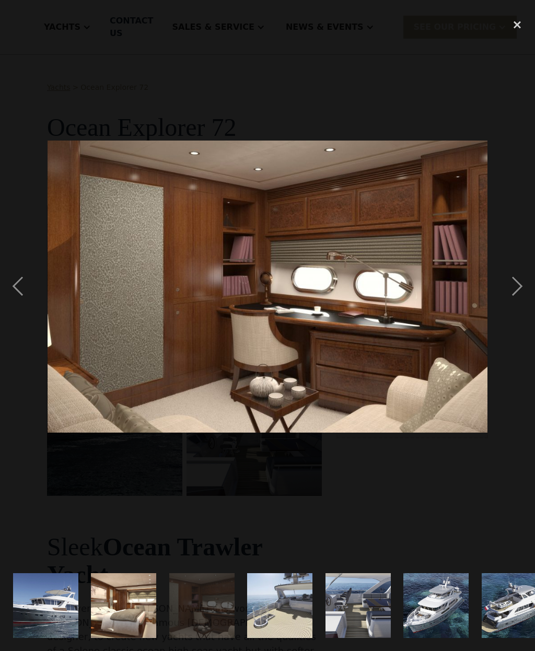
click at [524, 291] on div "next image" at bounding box center [518, 286] width 36 height 547
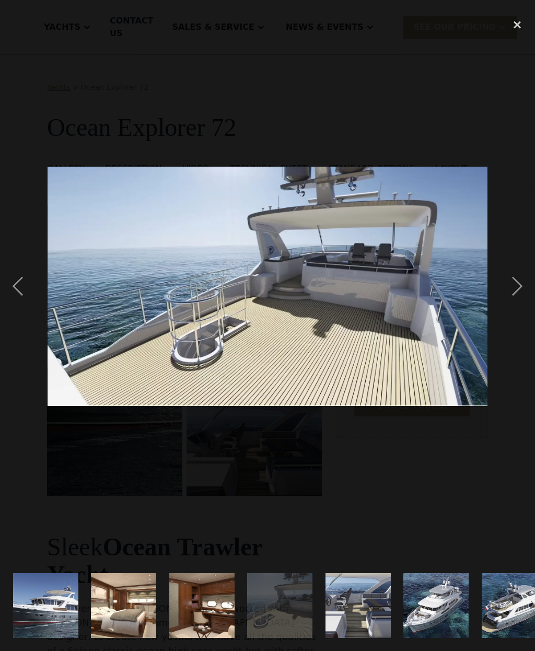
click at [520, 290] on div "next image" at bounding box center [518, 286] width 36 height 547
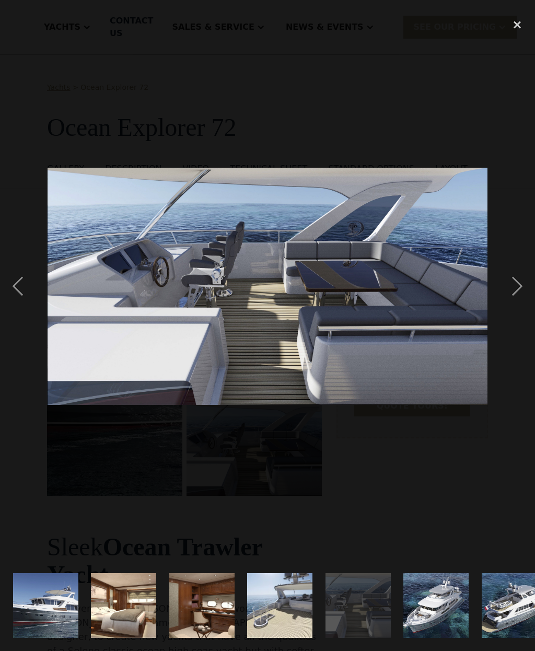
click at [519, 288] on div "next image" at bounding box center [518, 286] width 36 height 547
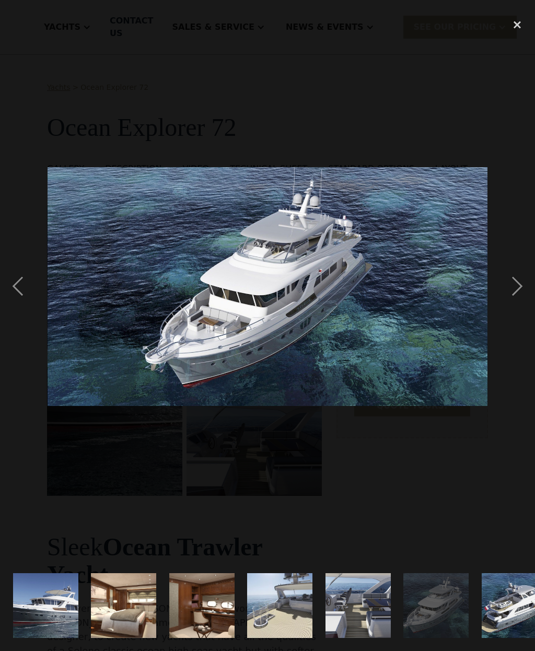
click at [521, 287] on div "next image" at bounding box center [518, 286] width 36 height 547
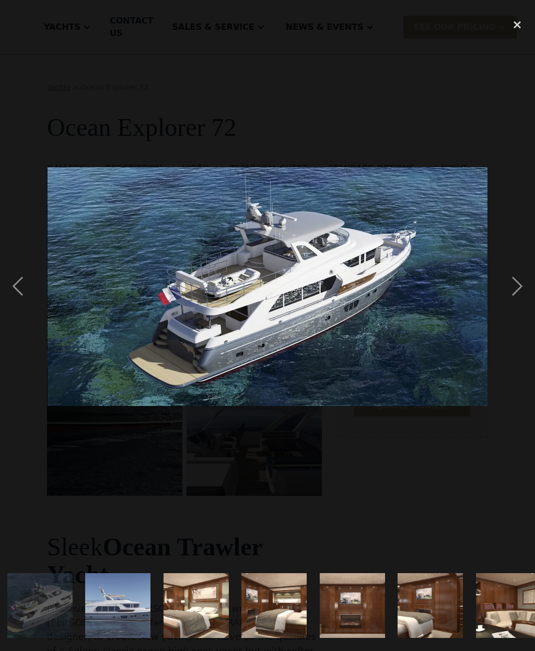
scroll to position [0, 475]
click at [525, 288] on div "next image" at bounding box center [518, 286] width 36 height 547
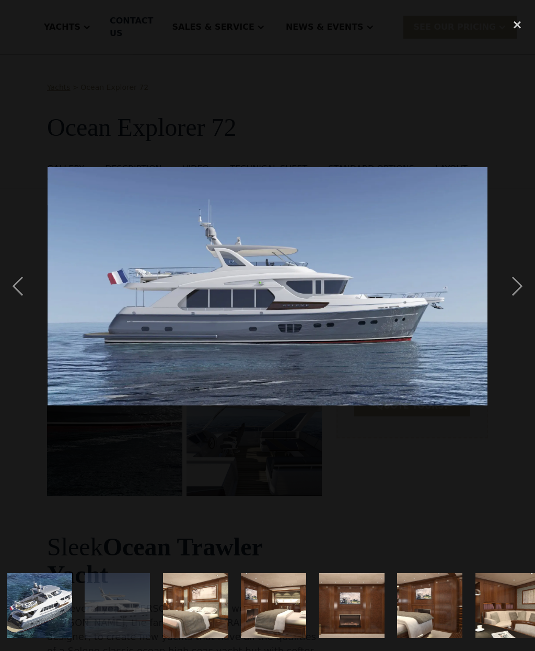
click at [523, 289] on div "next image" at bounding box center [518, 286] width 36 height 547
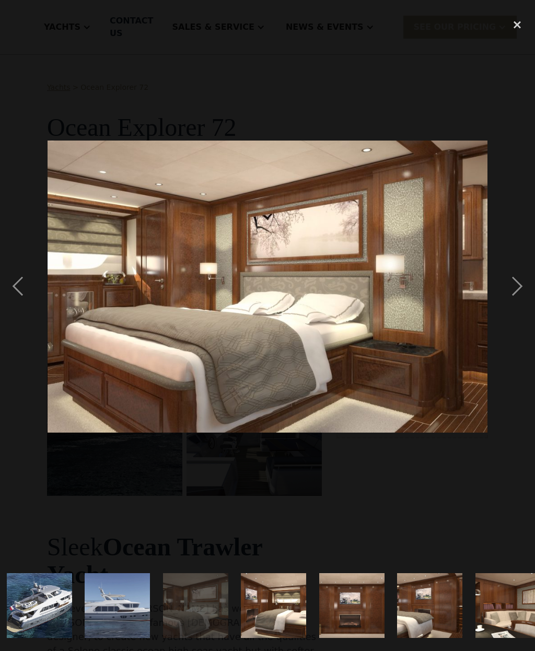
click at [508, 297] on div "next image" at bounding box center [518, 286] width 36 height 547
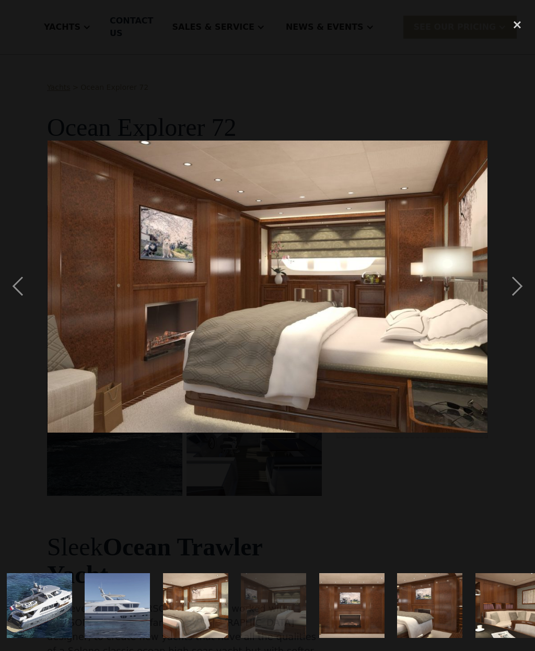
click at [515, 293] on div "next image" at bounding box center [518, 286] width 36 height 547
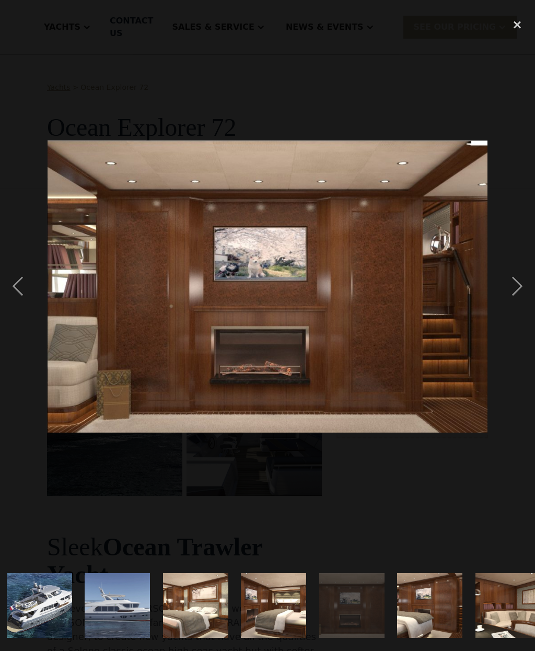
click at [517, 293] on div "next image" at bounding box center [518, 286] width 36 height 547
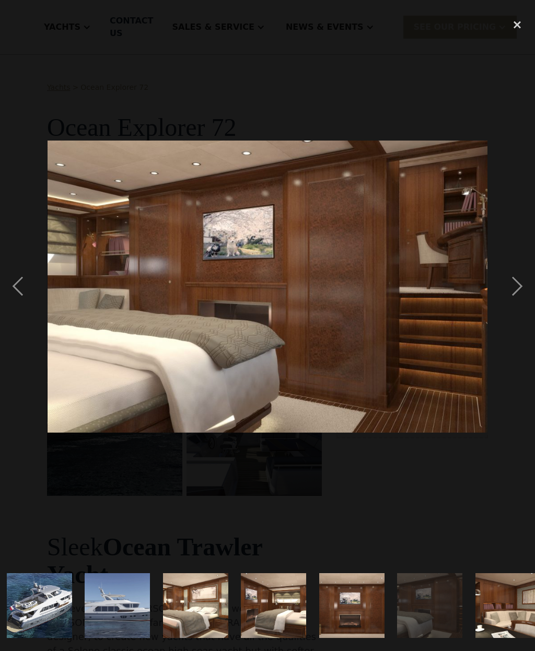
click at [520, 292] on div "next image" at bounding box center [518, 286] width 36 height 547
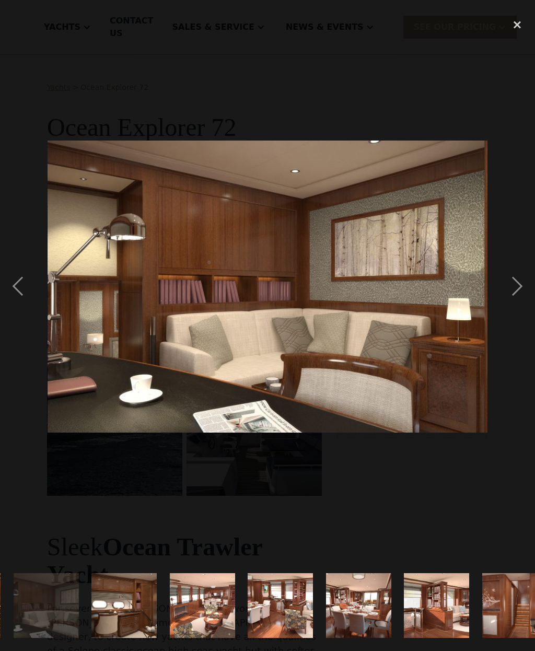
scroll to position [0, 944]
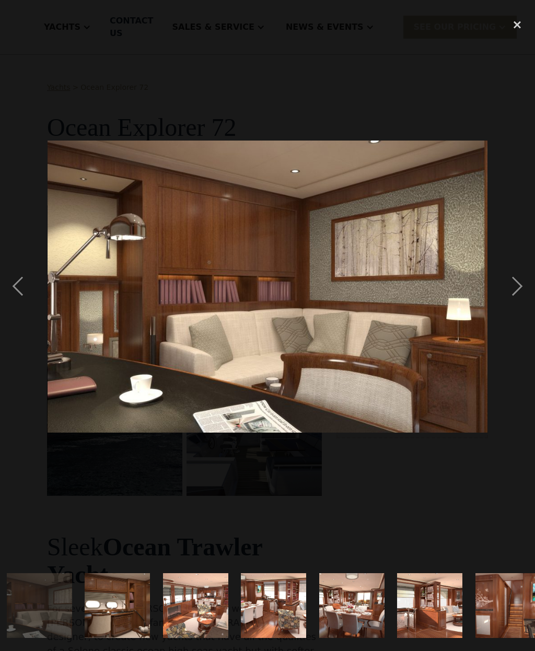
click at [515, 296] on div "next image" at bounding box center [518, 286] width 36 height 547
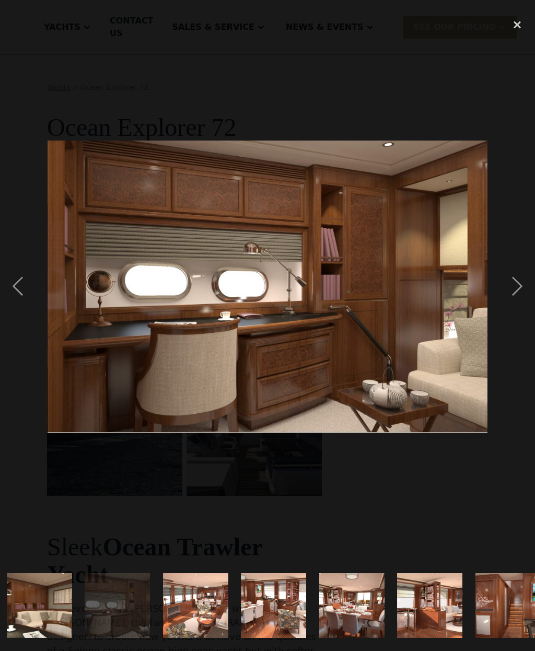
click at [518, 292] on div "next image" at bounding box center [518, 286] width 36 height 547
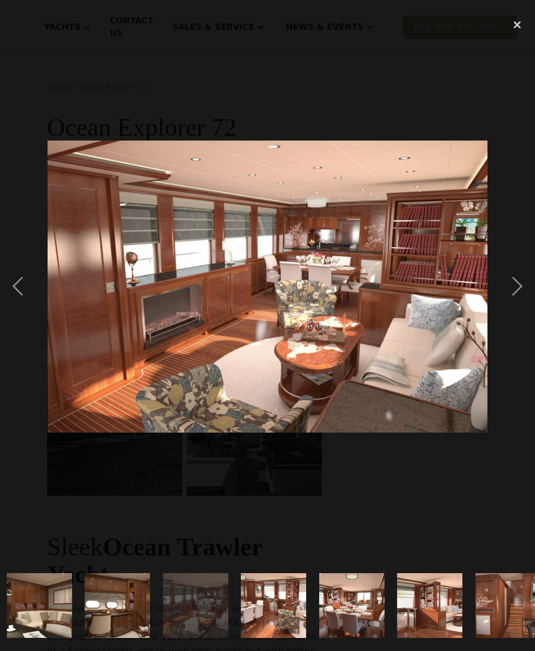
click at [516, 292] on div "next image" at bounding box center [518, 286] width 36 height 547
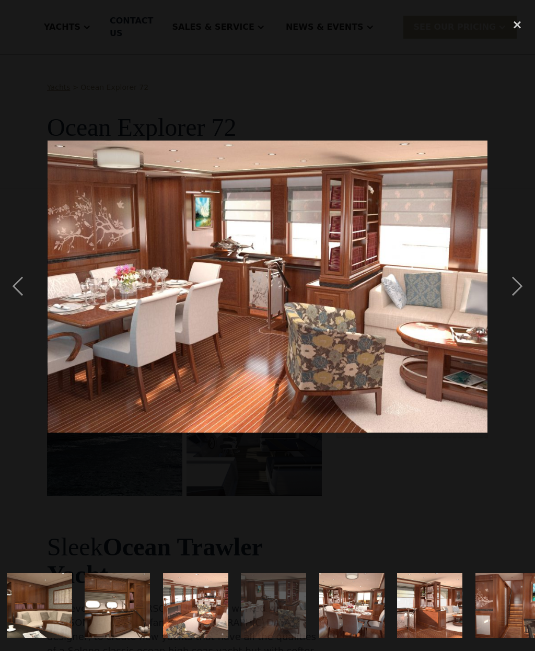
click at [30, 291] on div "previous image" at bounding box center [18, 286] width 36 height 547
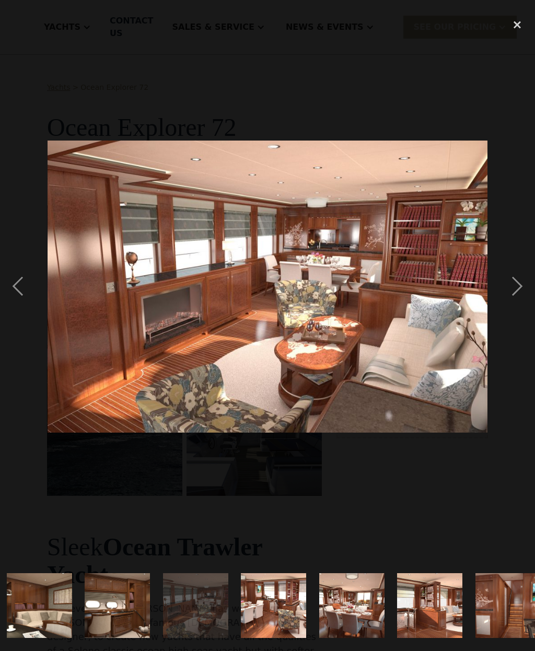
click at [517, 294] on div "next image" at bounding box center [518, 286] width 36 height 547
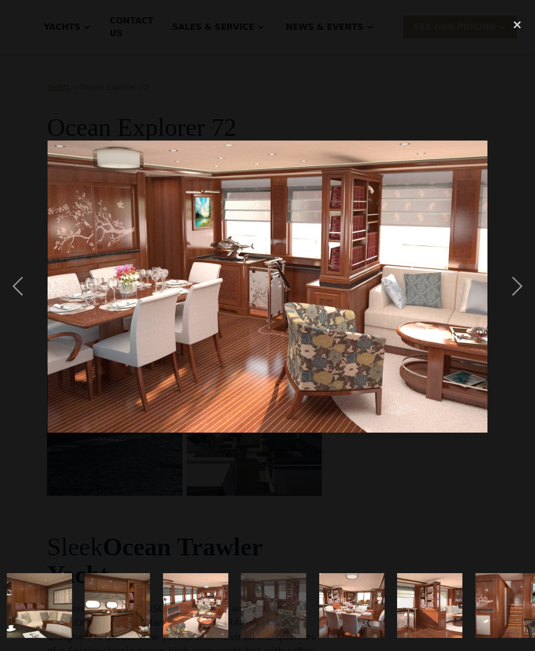
click at [515, 292] on div "next image" at bounding box center [518, 286] width 36 height 547
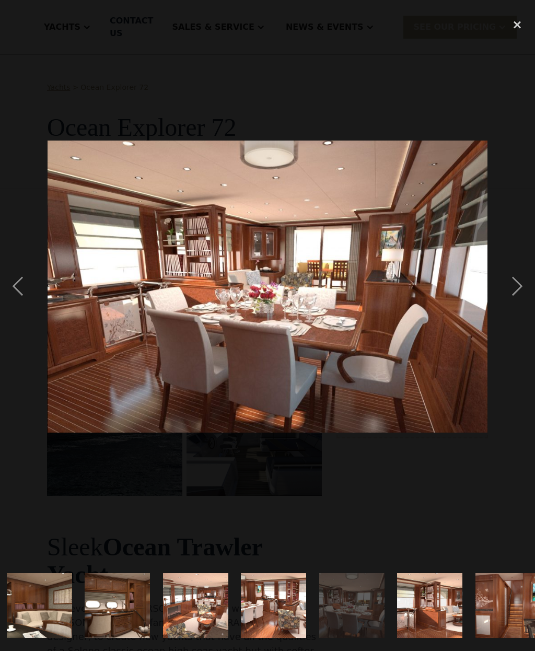
click at [513, 293] on div "next image" at bounding box center [518, 286] width 36 height 547
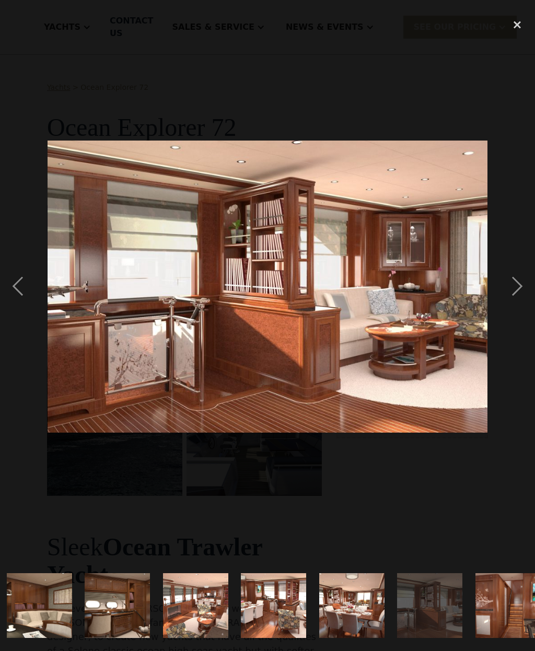
click at [520, 289] on div "next image" at bounding box center [518, 286] width 36 height 547
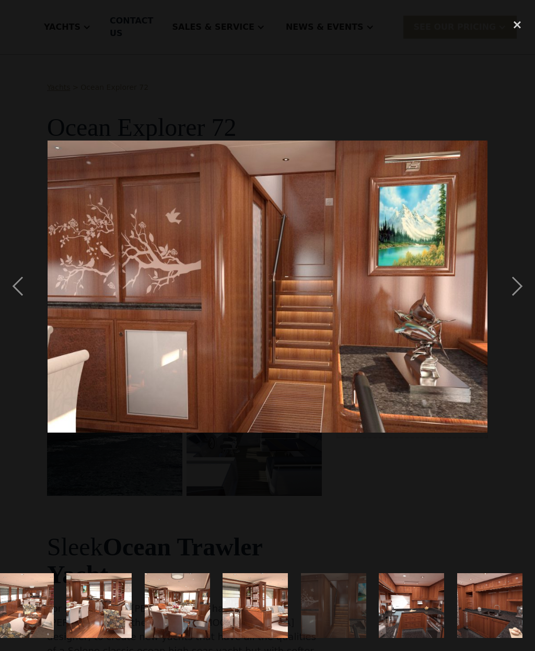
scroll to position [0, 1118]
click at [520, 285] on div "next image" at bounding box center [518, 286] width 36 height 547
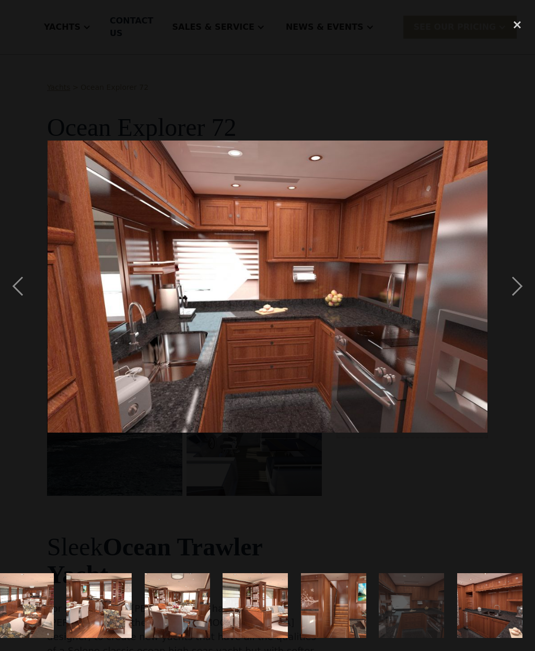
click at [519, 292] on div "next image" at bounding box center [518, 286] width 36 height 547
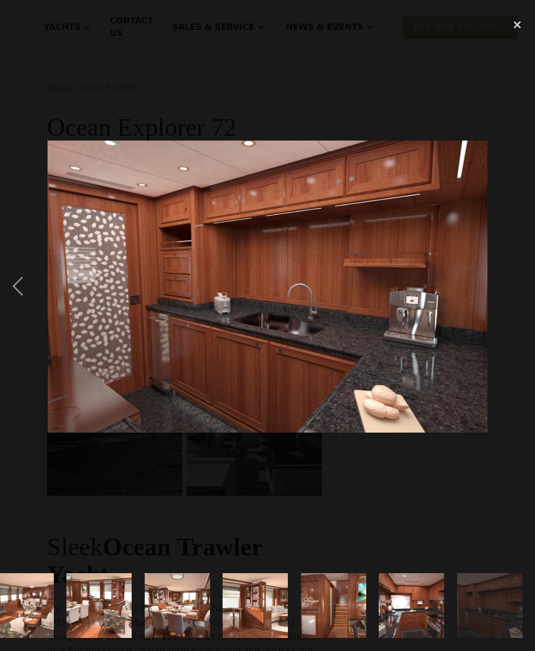
click at [531, 30] on div "close lightbox" at bounding box center [518, 24] width 36 height 23
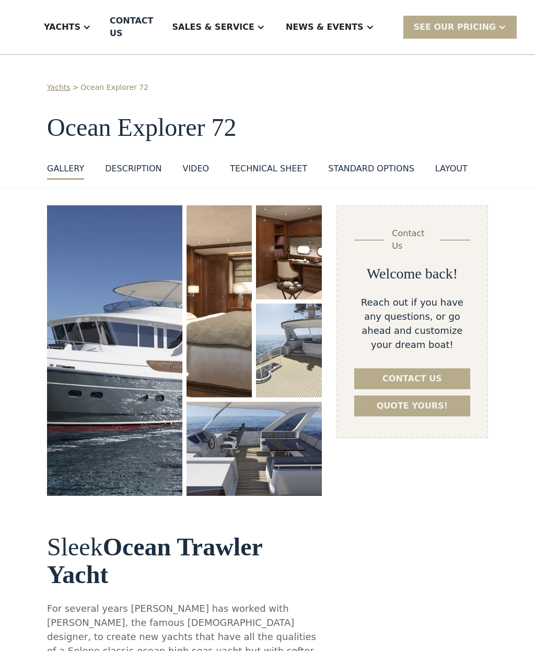
scroll to position [0, 0]
